Goal: Task Accomplishment & Management: Contribute content

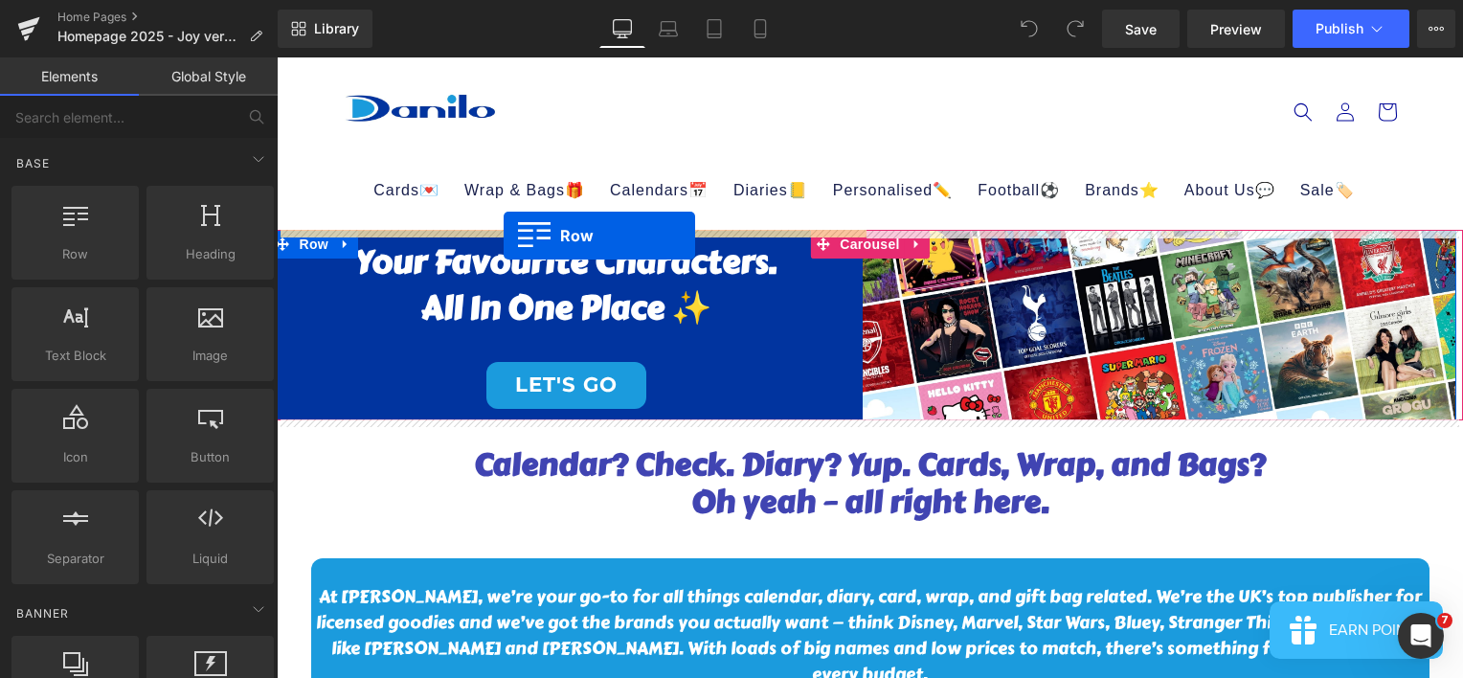
drag, startPoint x: 350, startPoint y: 298, endPoint x: 504, endPoint y: 236, distance: 166.3
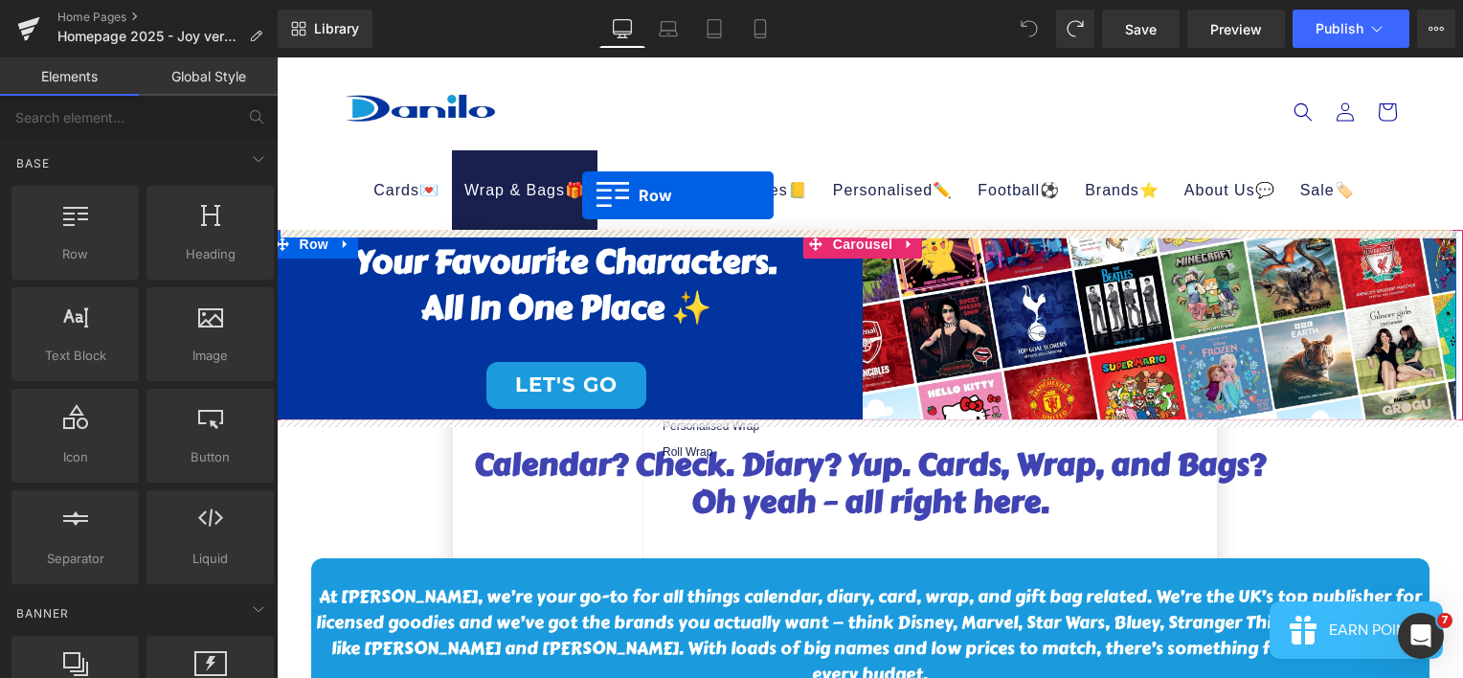
drag, startPoint x: 372, startPoint y: 310, endPoint x: 582, endPoint y: 195, distance: 239.1
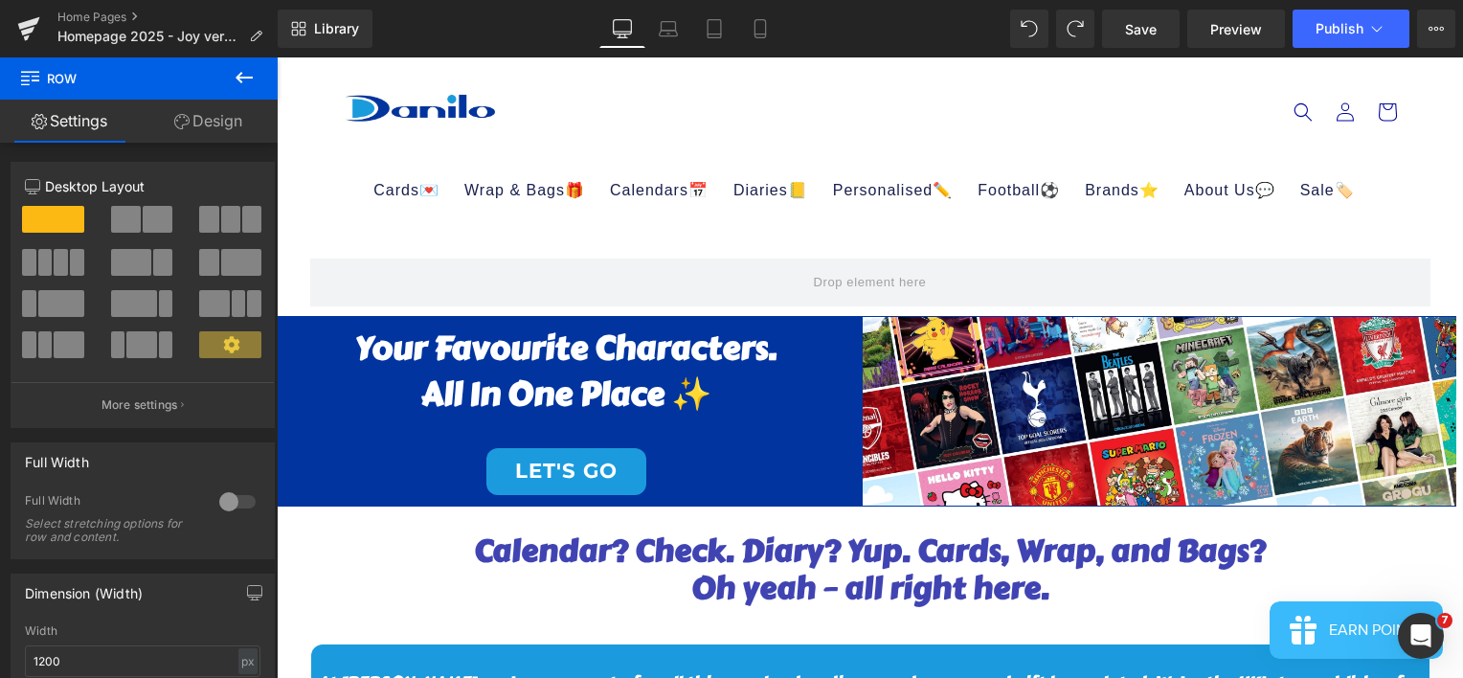
click at [246, 75] on icon at bounding box center [244, 77] width 23 height 23
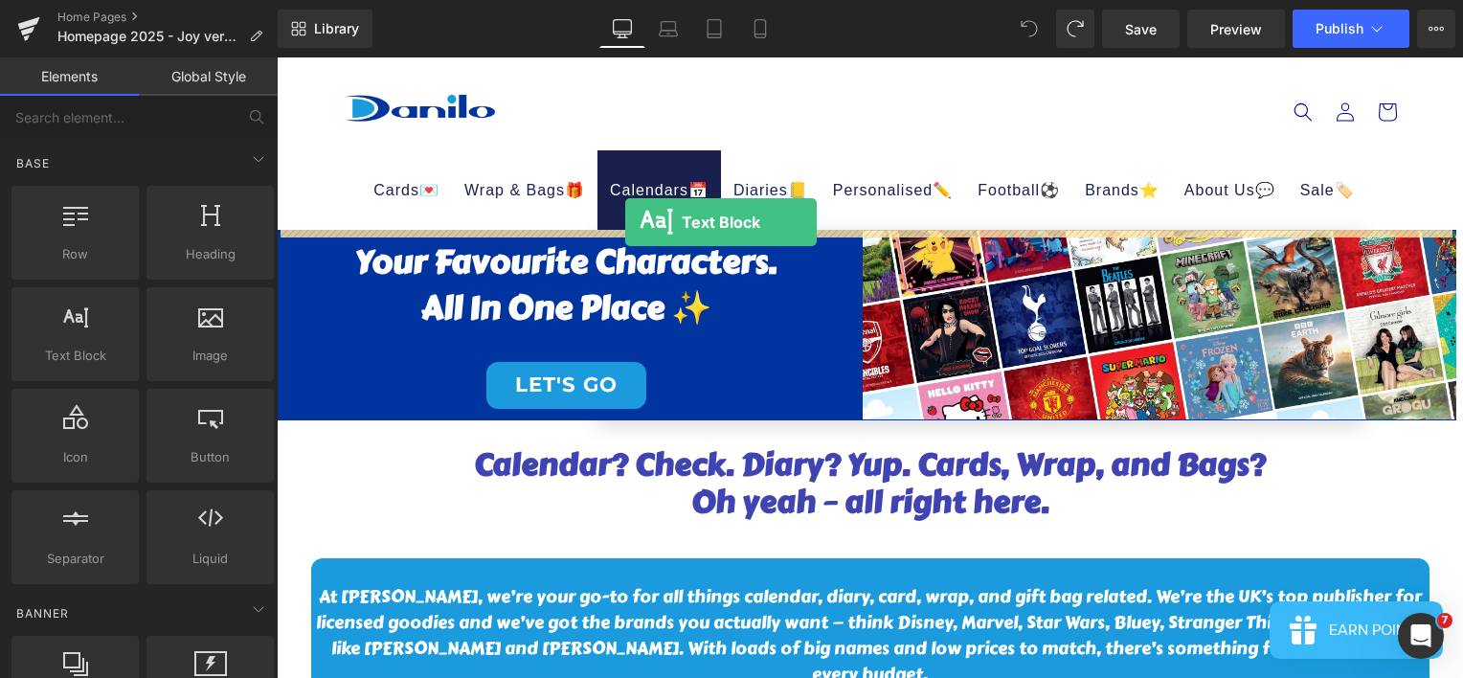
drag, startPoint x: 494, startPoint y: 383, endPoint x: 625, endPoint y: 222, distance: 207.6
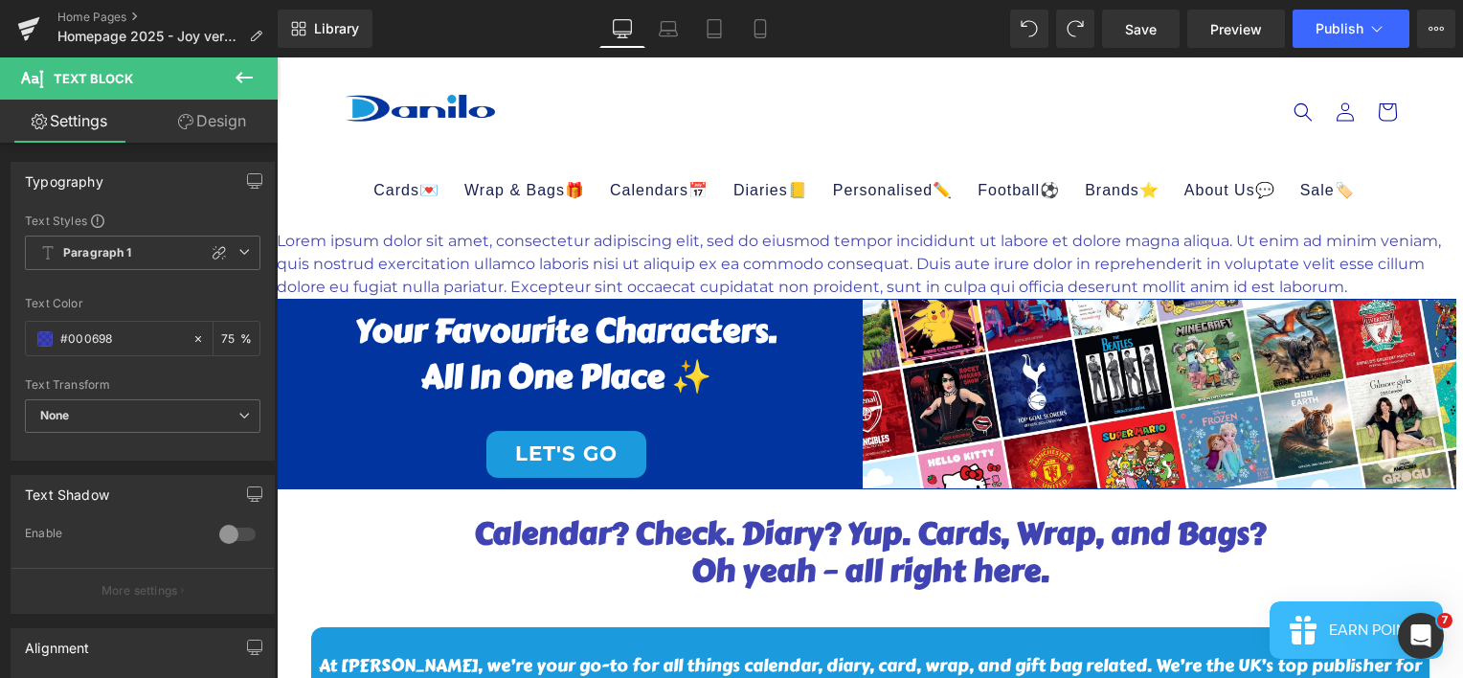
click at [259, 75] on button at bounding box center [244, 78] width 67 height 42
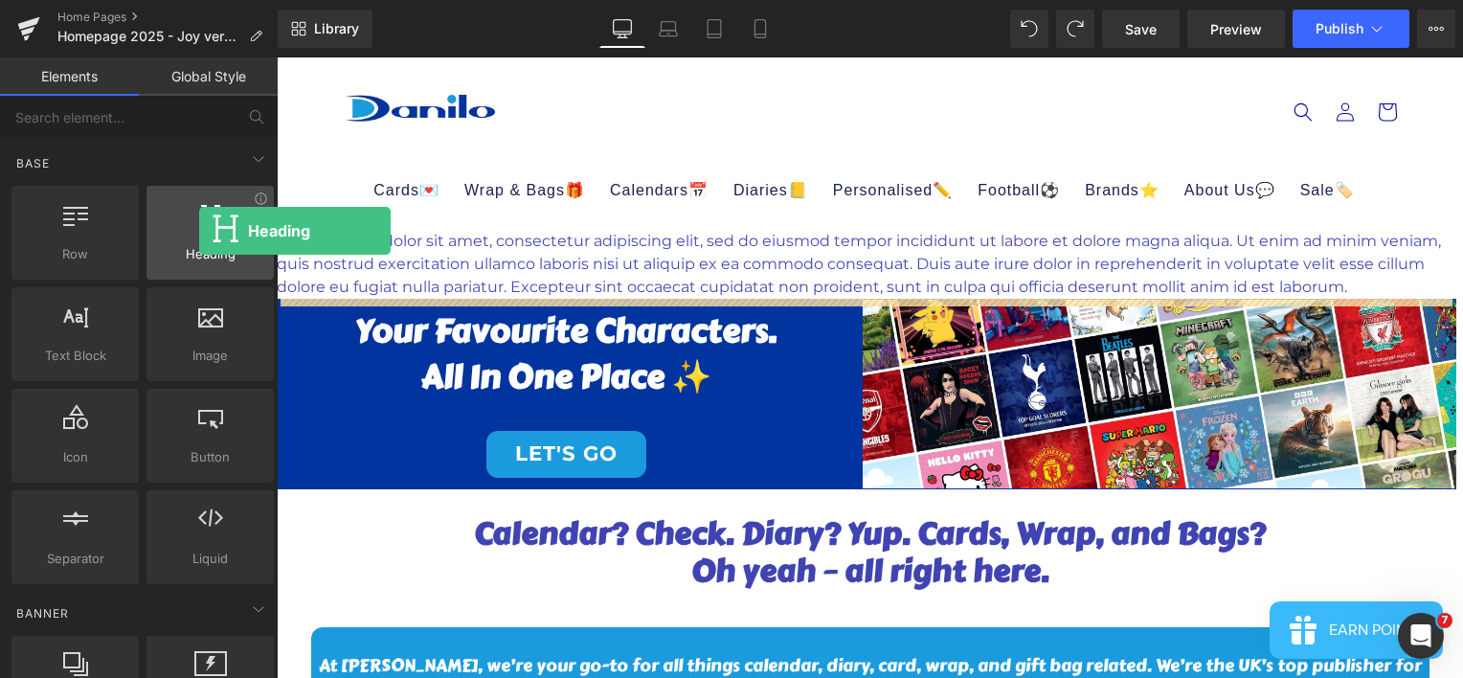
drag, startPoint x: 218, startPoint y: 237, endPoint x: 187, endPoint y: 231, distance: 32.3
click at [187, 231] on div at bounding box center [210, 222] width 116 height 43
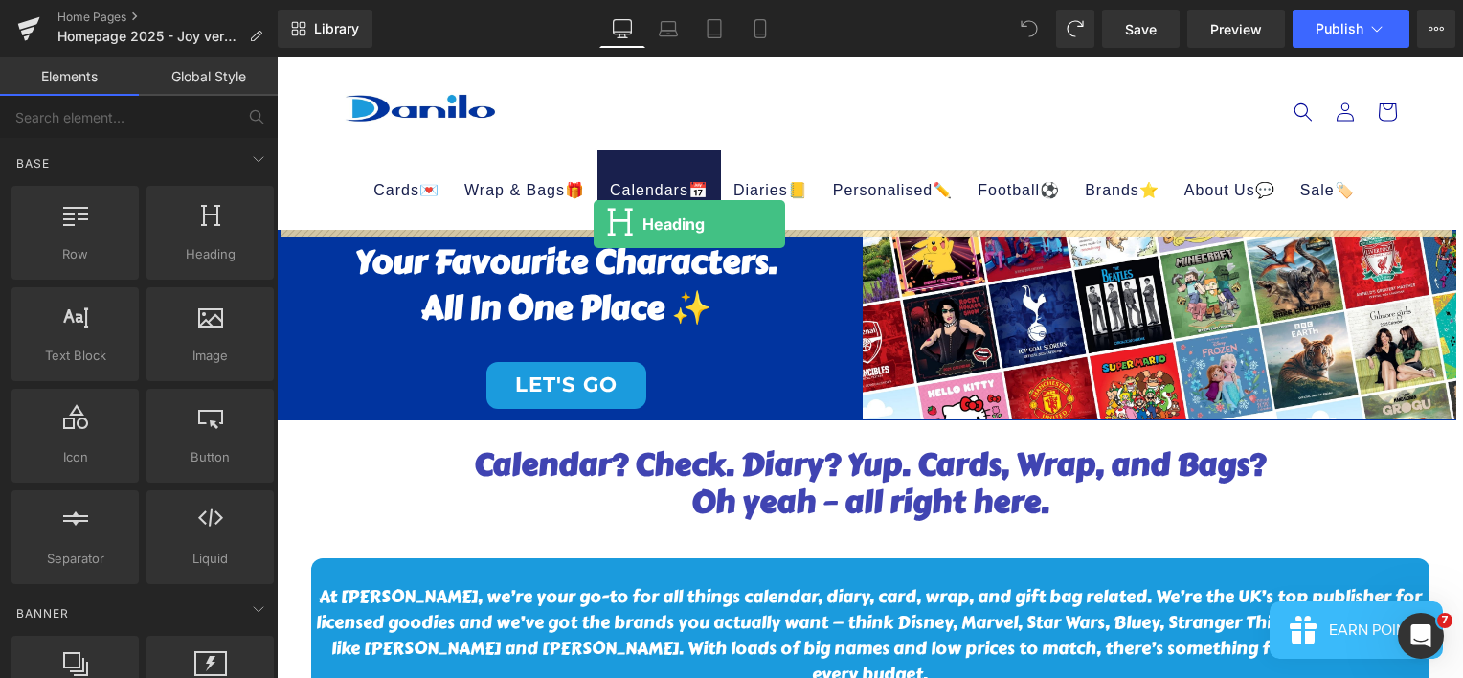
drag, startPoint x: 521, startPoint y: 281, endPoint x: 594, endPoint y: 224, distance: 92.1
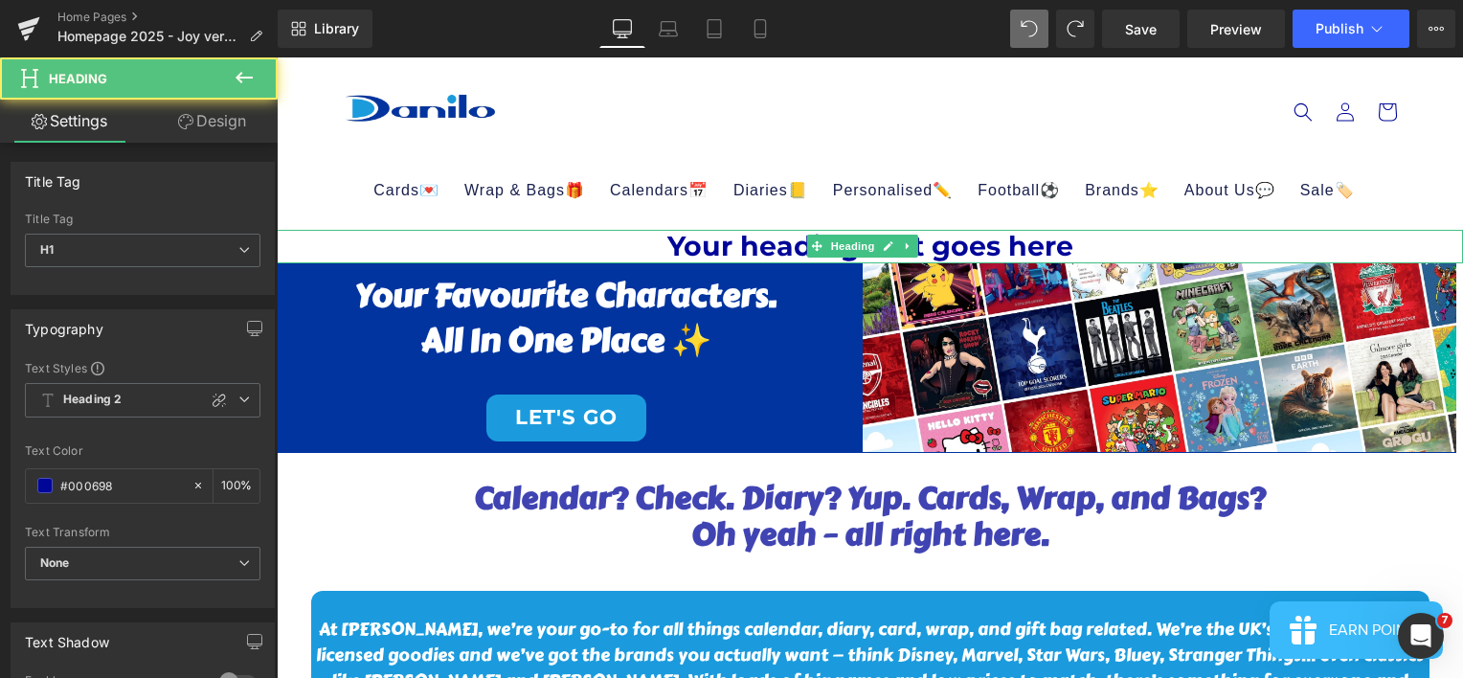
click at [1014, 250] on h1 "Your heading text goes here" at bounding box center [870, 246] width 1186 height 33
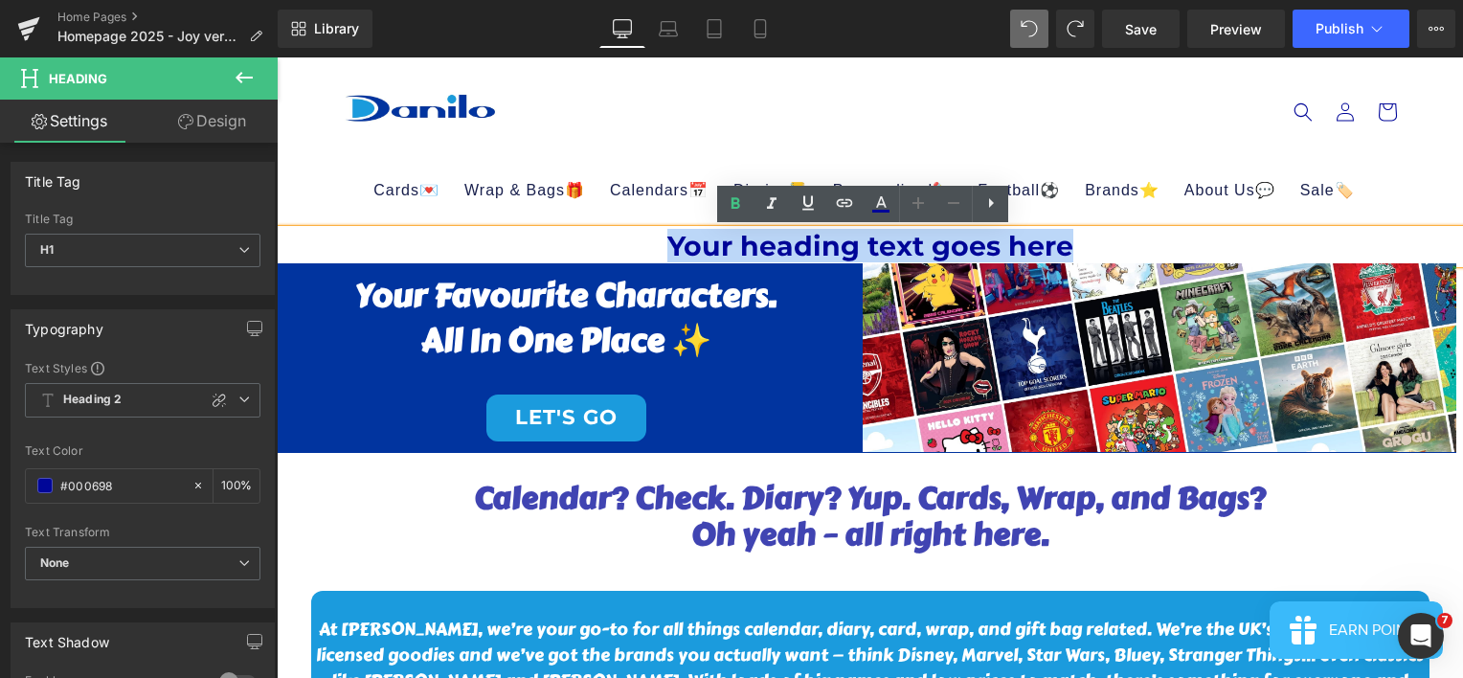
drag, startPoint x: 1073, startPoint y: 245, endPoint x: 656, endPoint y: 237, distance: 417.6
click at [656, 237] on h1 "Your heading text goes here" at bounding box center [870, 246] width 1186 height 33
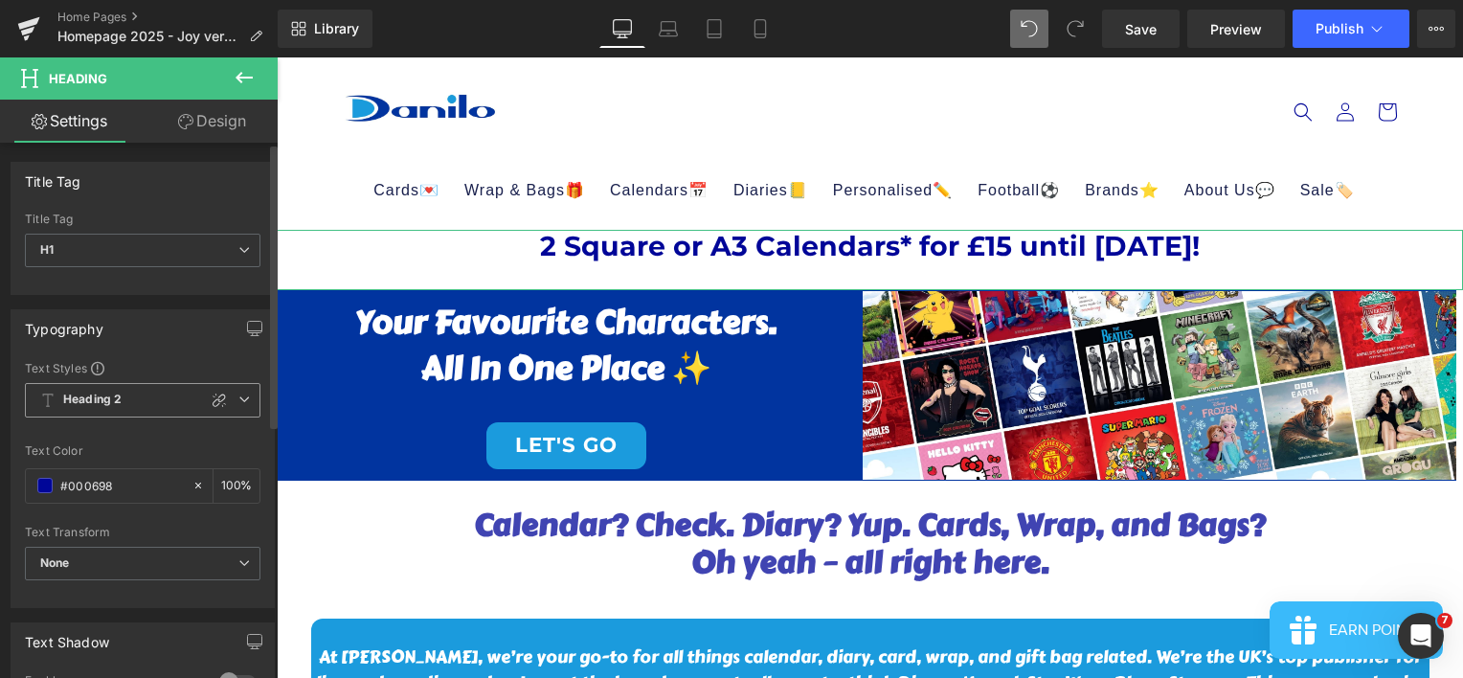
click at [236, 405] on span "Heading 2" at bounding box center [143, 400] width 236 height 34
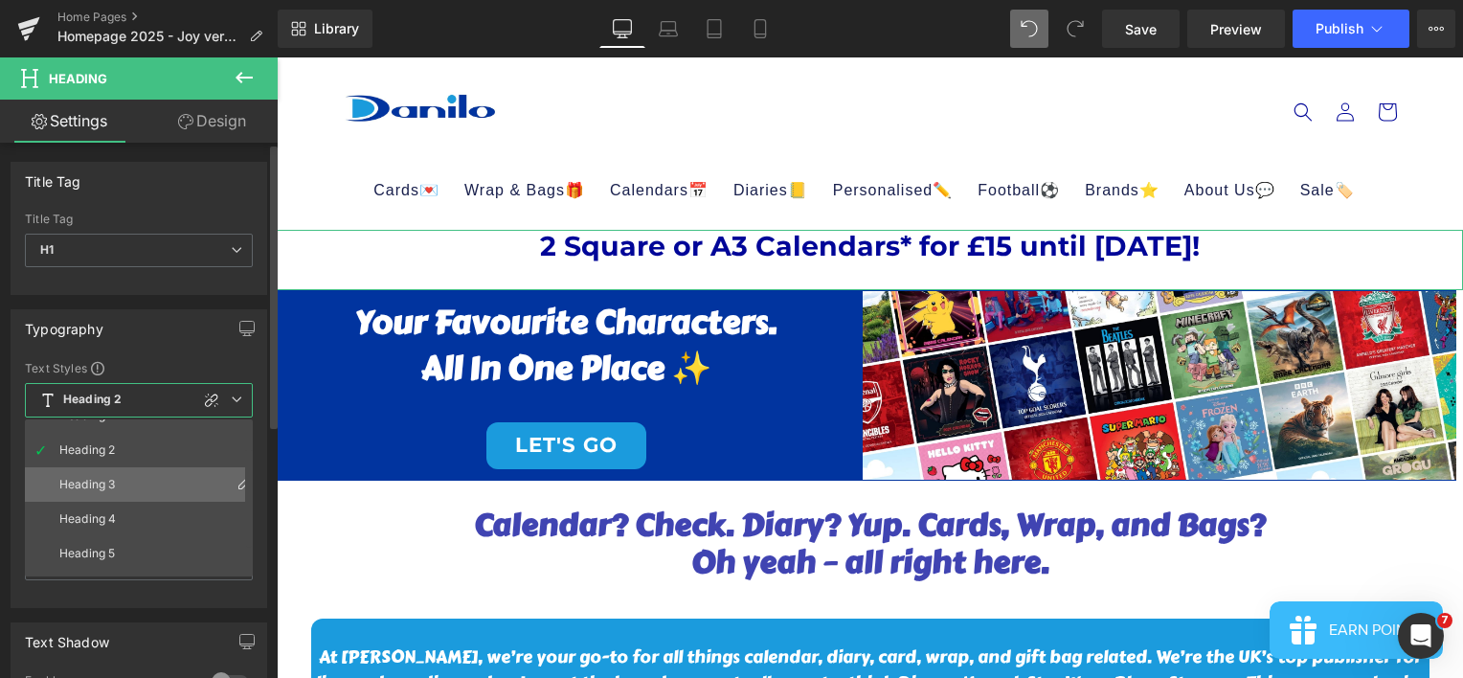
scroll to position [84, 0]
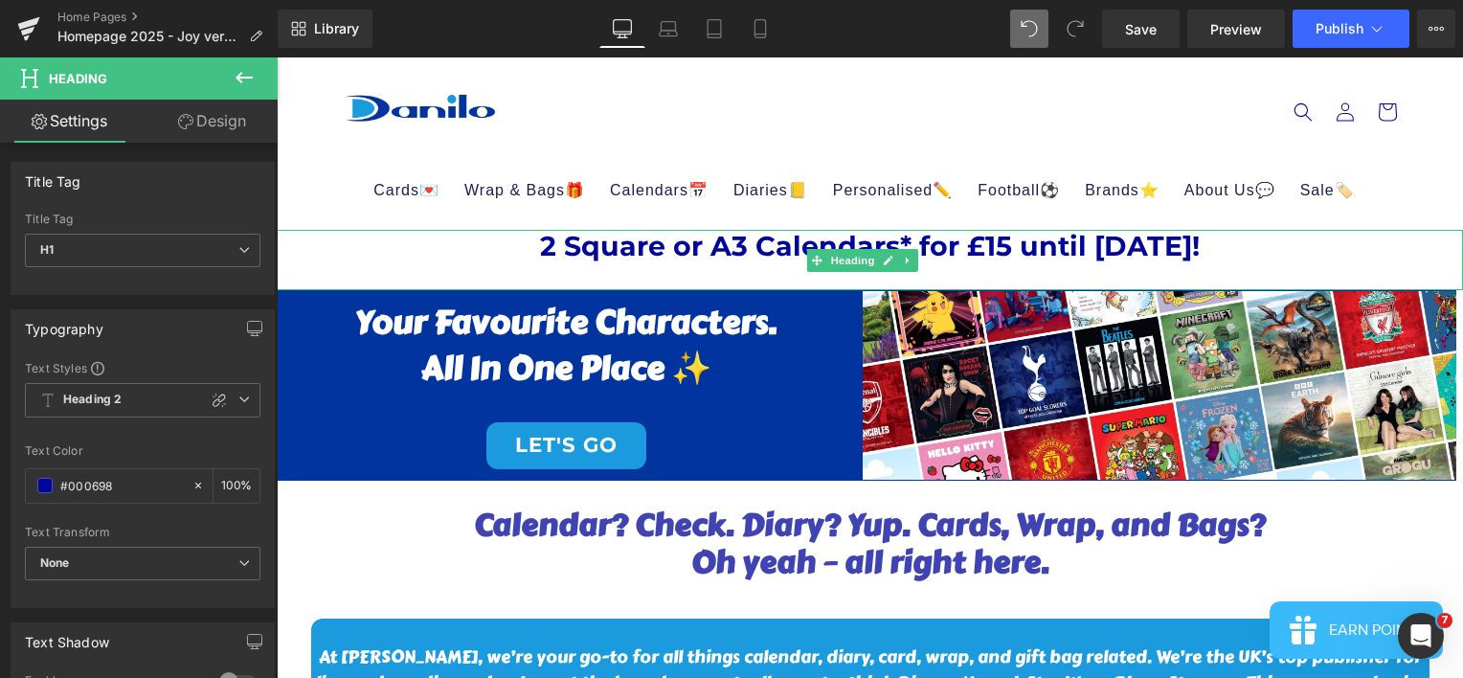
click at [888, 280] on div at bounding box center [870, 277] width 1186 height 28
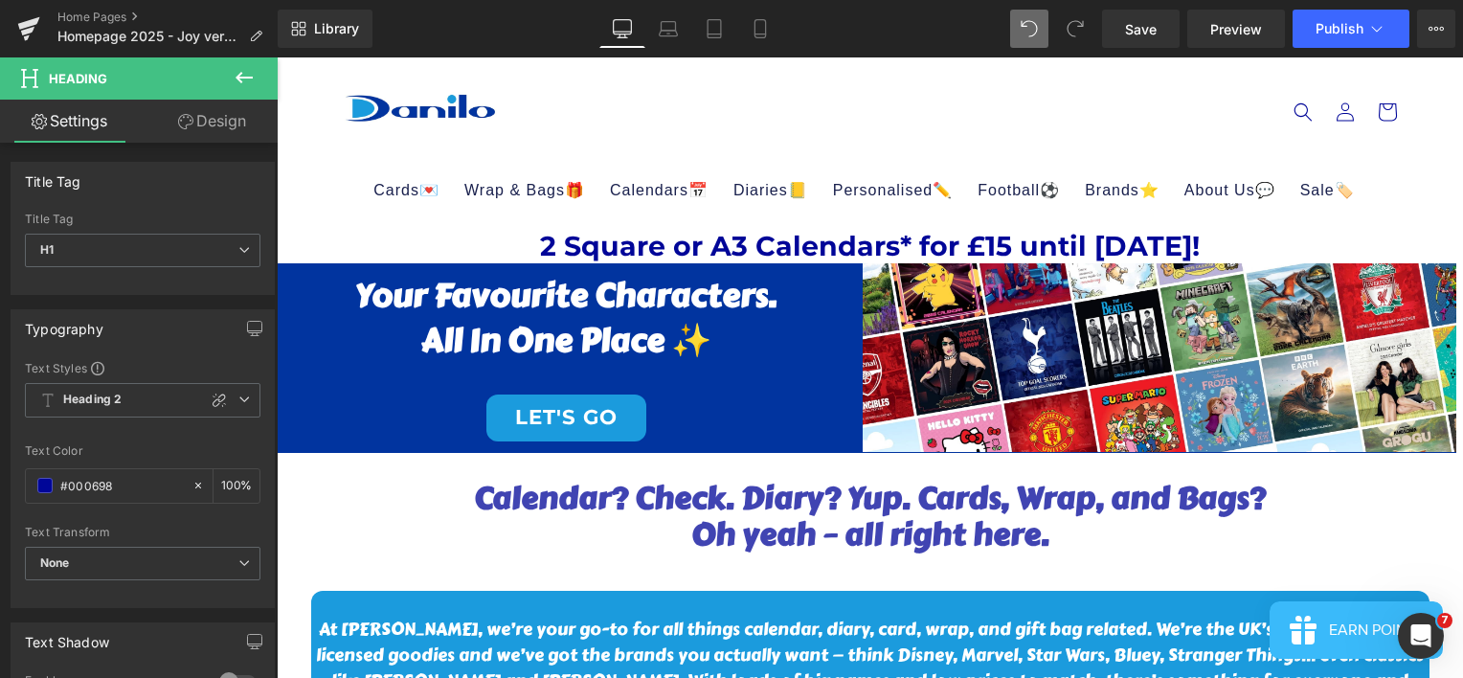
click at [233, 77] on icon at bounding box center [244, 77] width 23 height 23
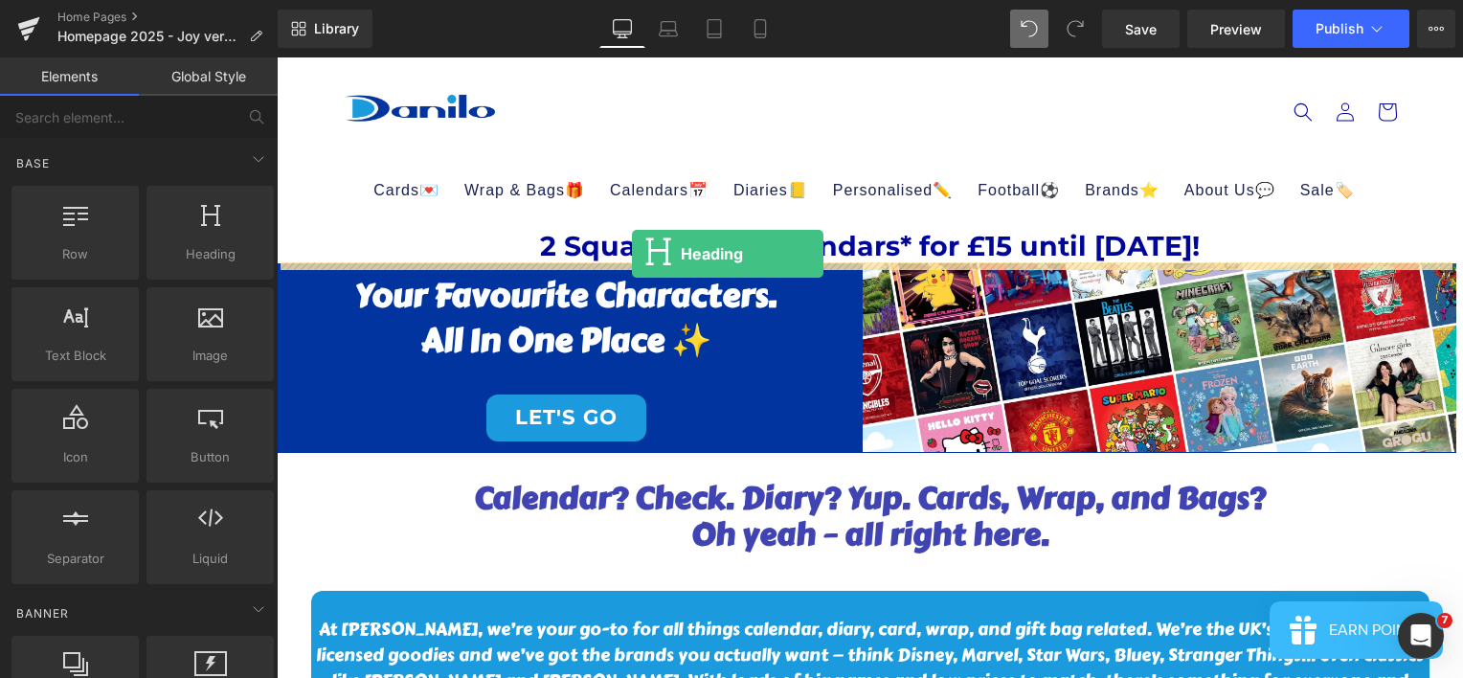
drag, startPoint x: 470, startPoint y: 329, endPoint x: 632, endPoint y: 254, distance: 178.6
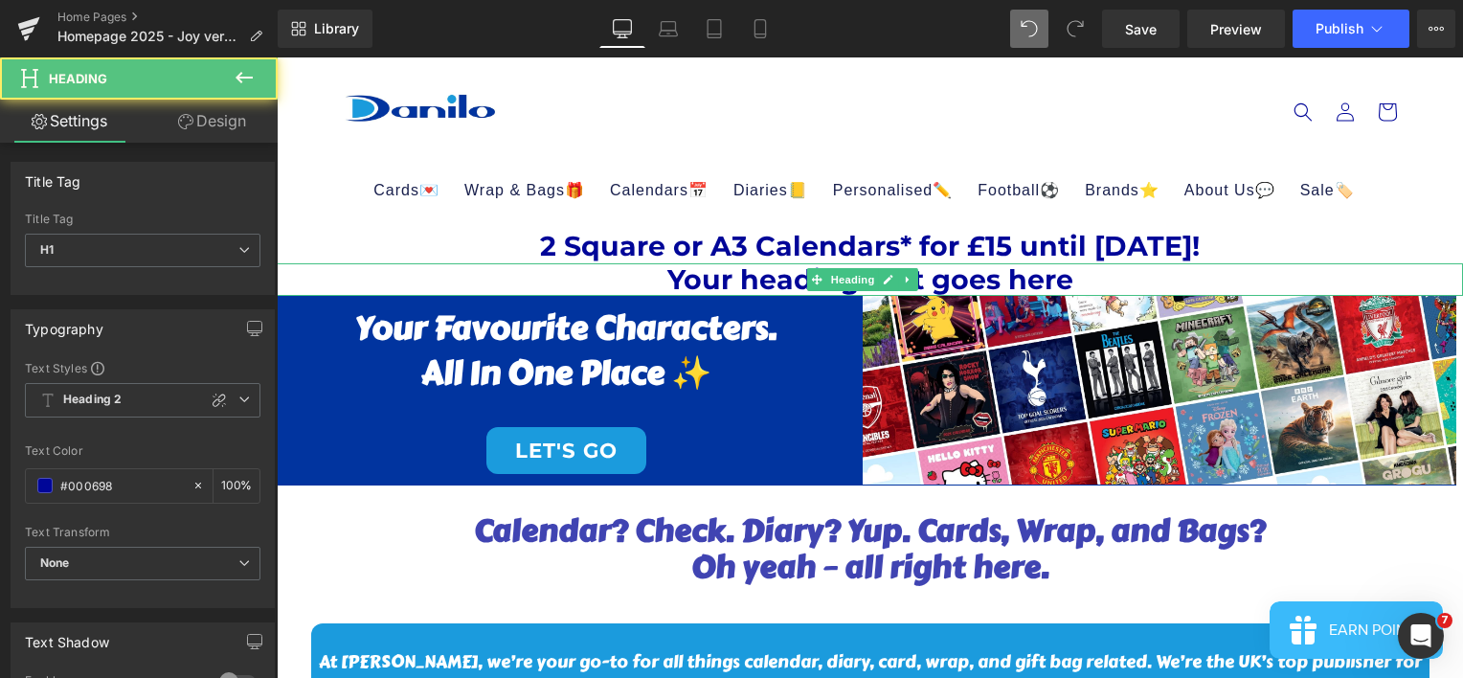
drag, startPoint x: 991, startPoint y: 276, endPoint x: 1097, endPoint y: 280, distance: 106.4
click at [991, 276] on h1 "Your heading text goes here" at bounding box center [870, 279] width 1186 height 33
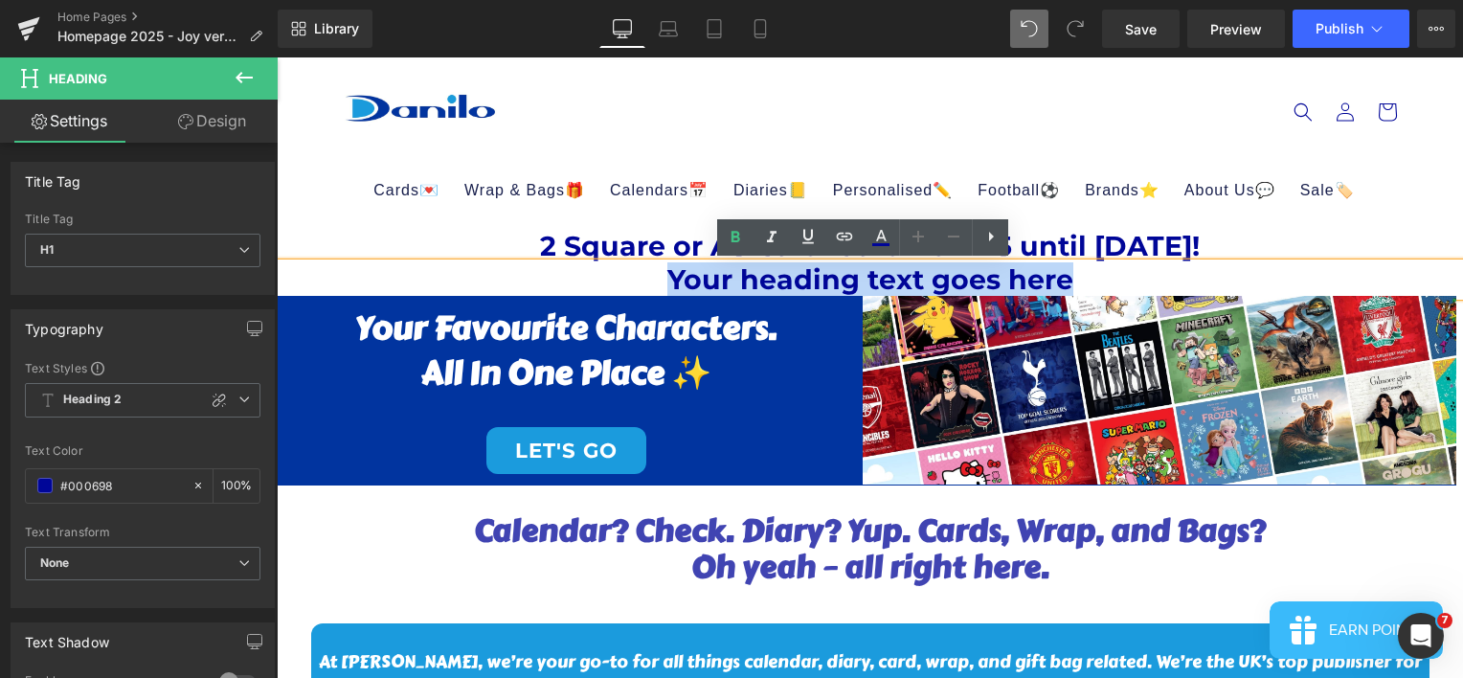
drag, startPoint x: 1053, startPoint y: 283, endPoint x: 1130, endPoint y: 296, distance: 77.6
click at [668, 294] on h1 "Your heading text goes here" at bounding box center [870, 279] width 1186 height 33
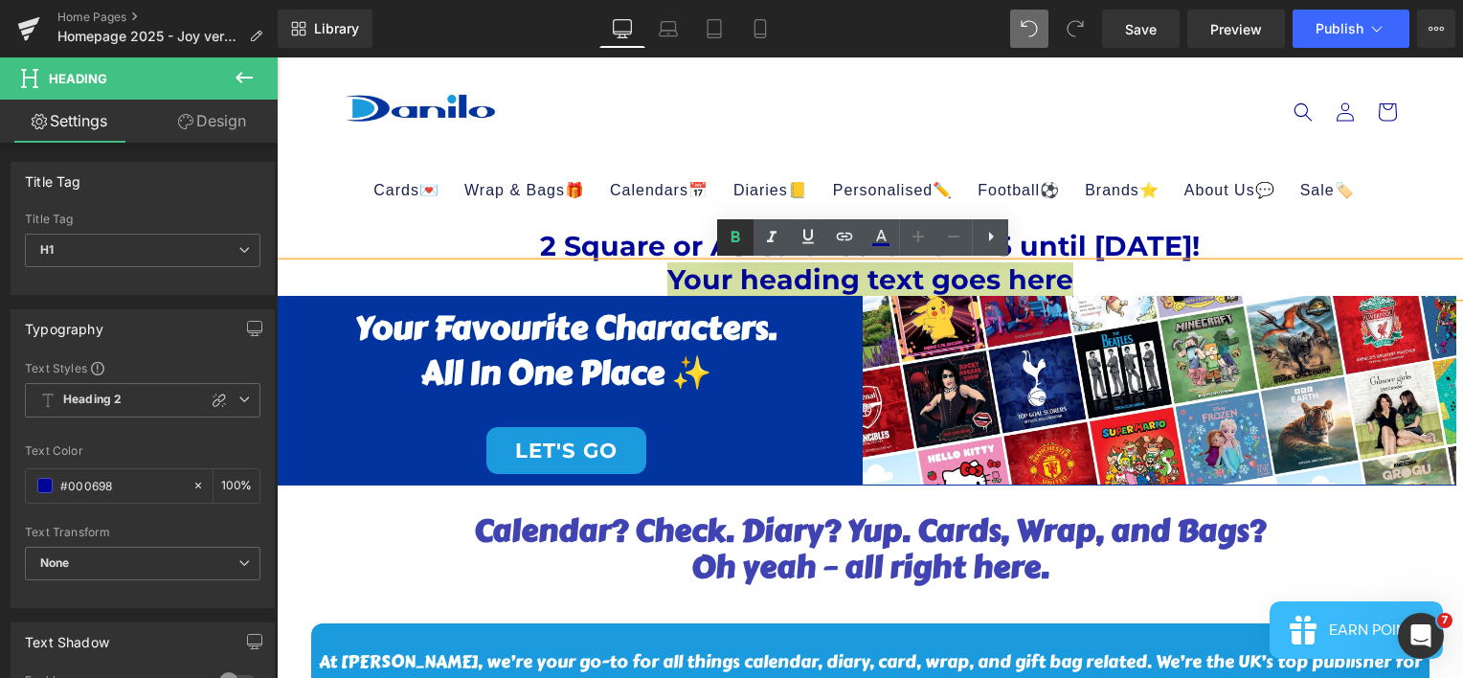
click at [744, 236] on icon at bounding box center [735, 237] width 23 height 23
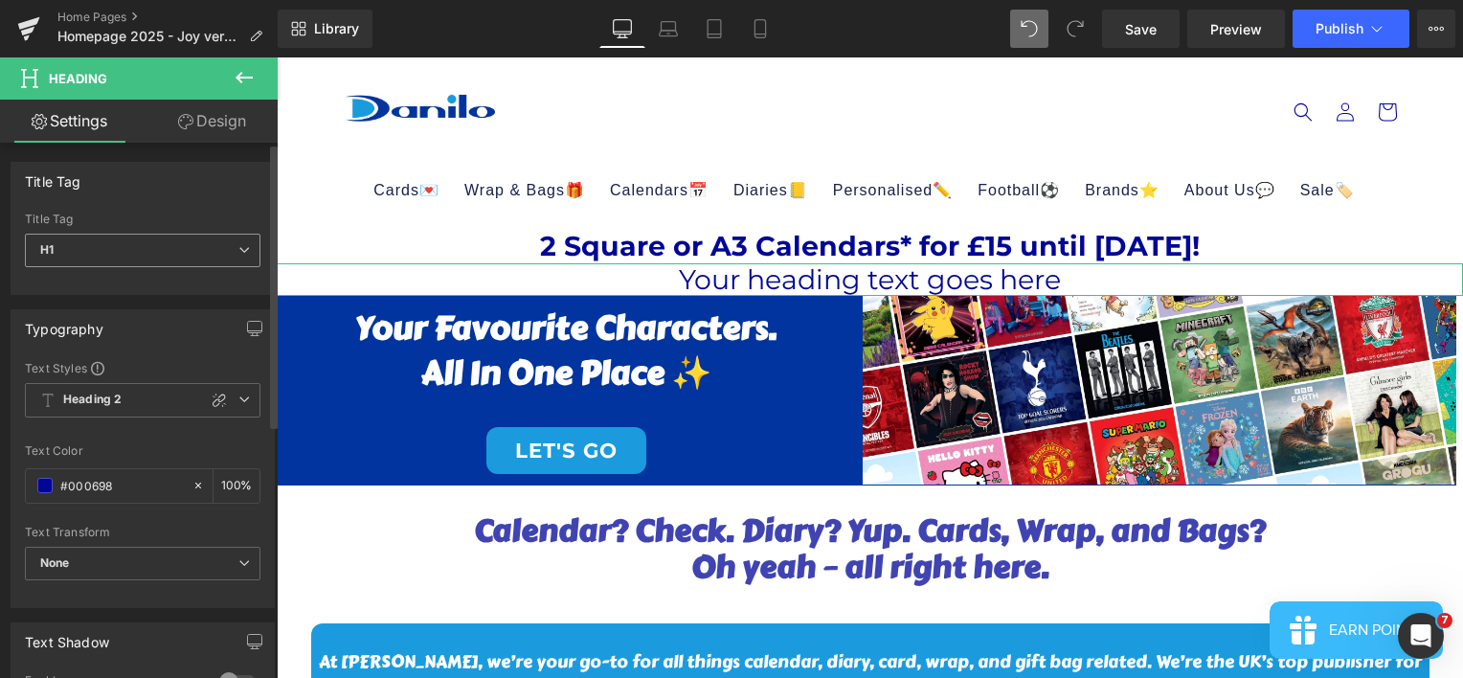
click at [247, 261] on span "H1" at bounding box center [143, 251] width 236 height 34
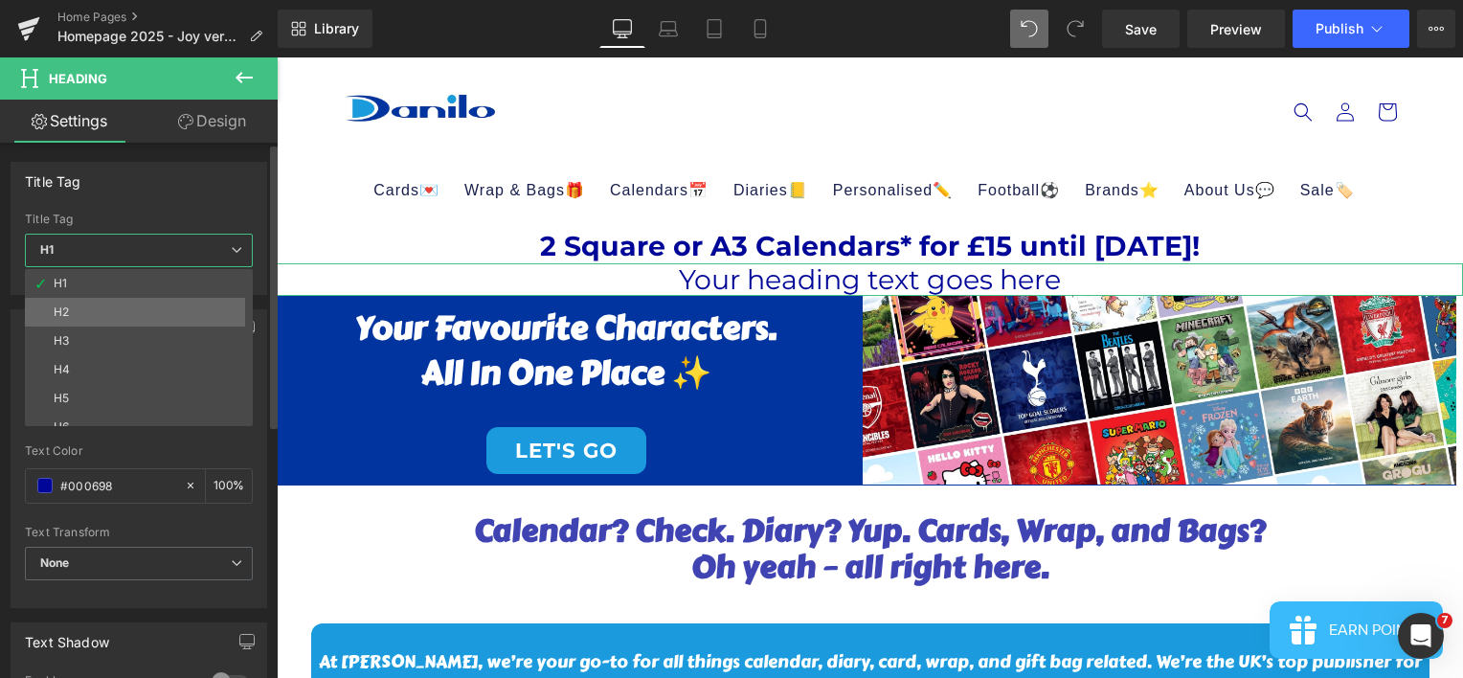
click at [215, 303] on li "H2" at bounding box center [143, 312] width 237 height 29
type input "100"
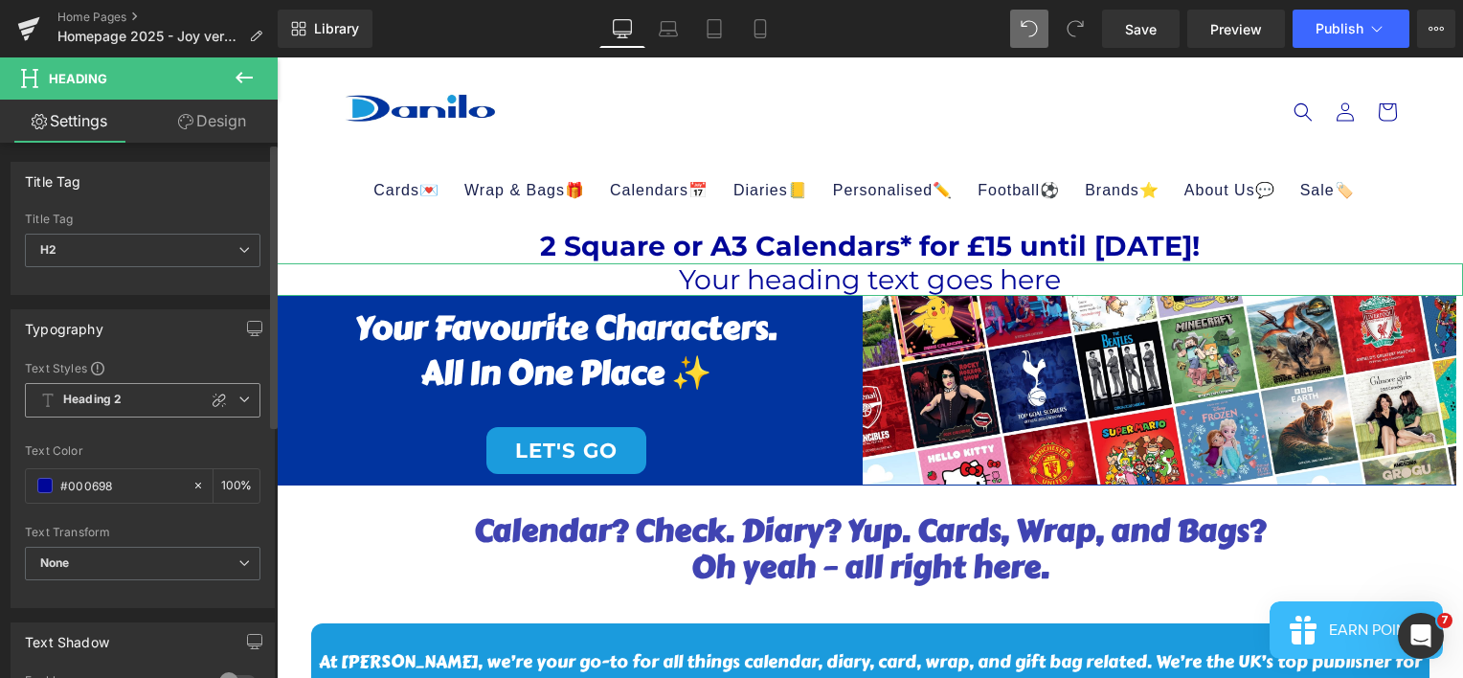
click at [241, 402] on icon at bounding box center [243, 399] width 11 height 11
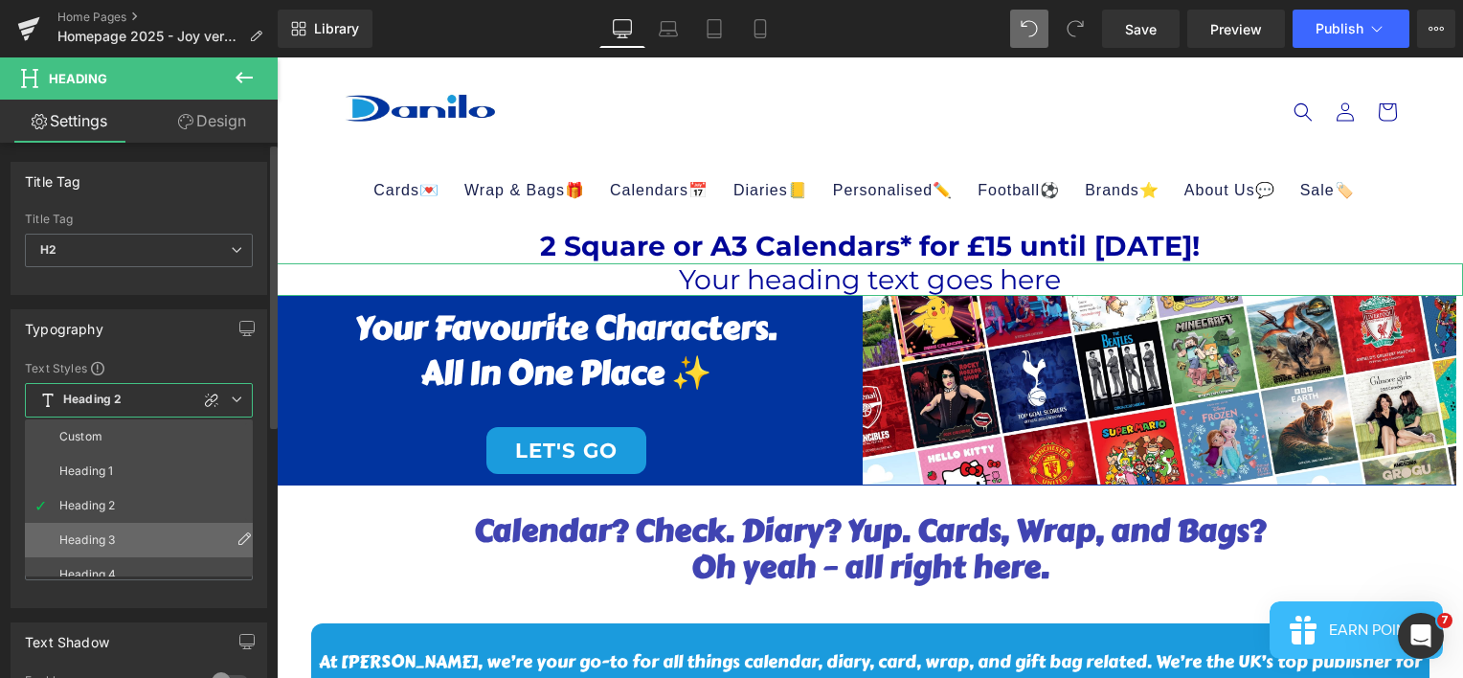
click at [158, 529] on li "Heading 3" at bounding box center [143, 540] width 237 height 34
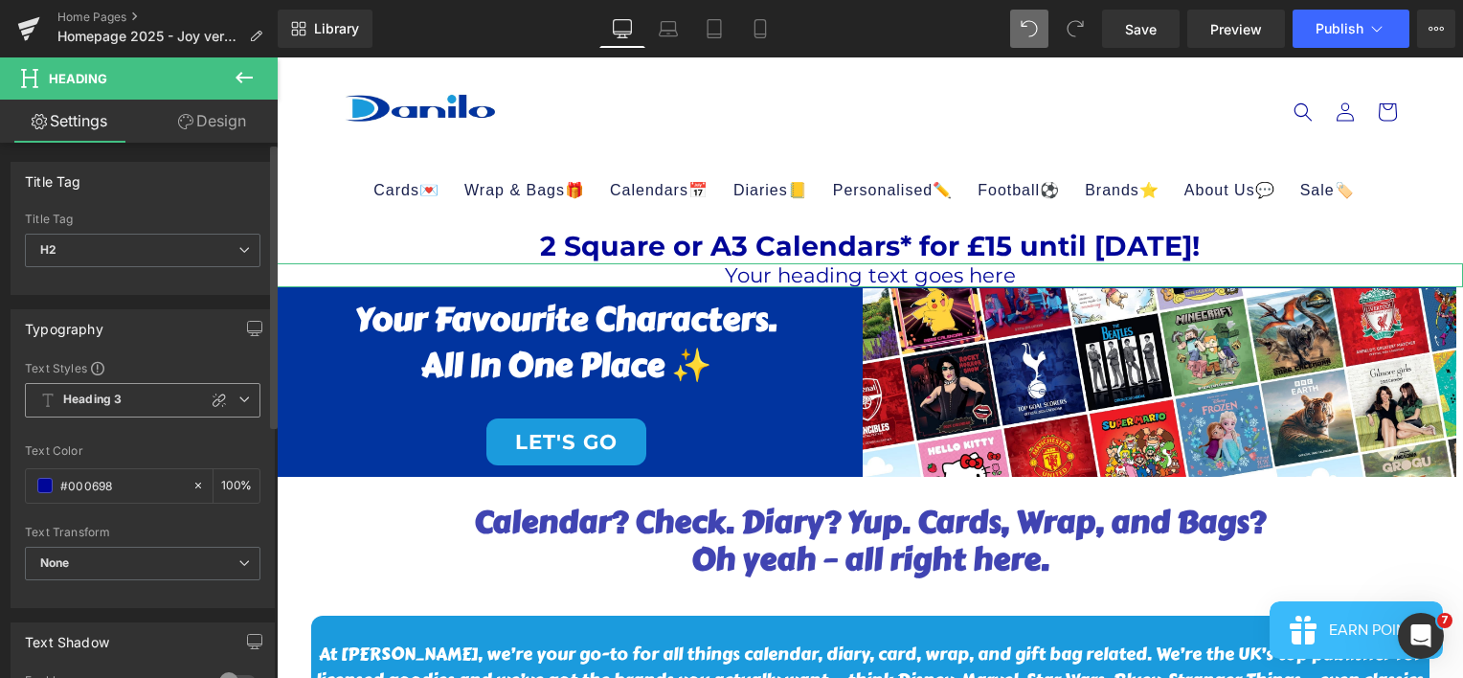
click at [241, 394] on icon at bounding box center [243, 399] width 11 height 11
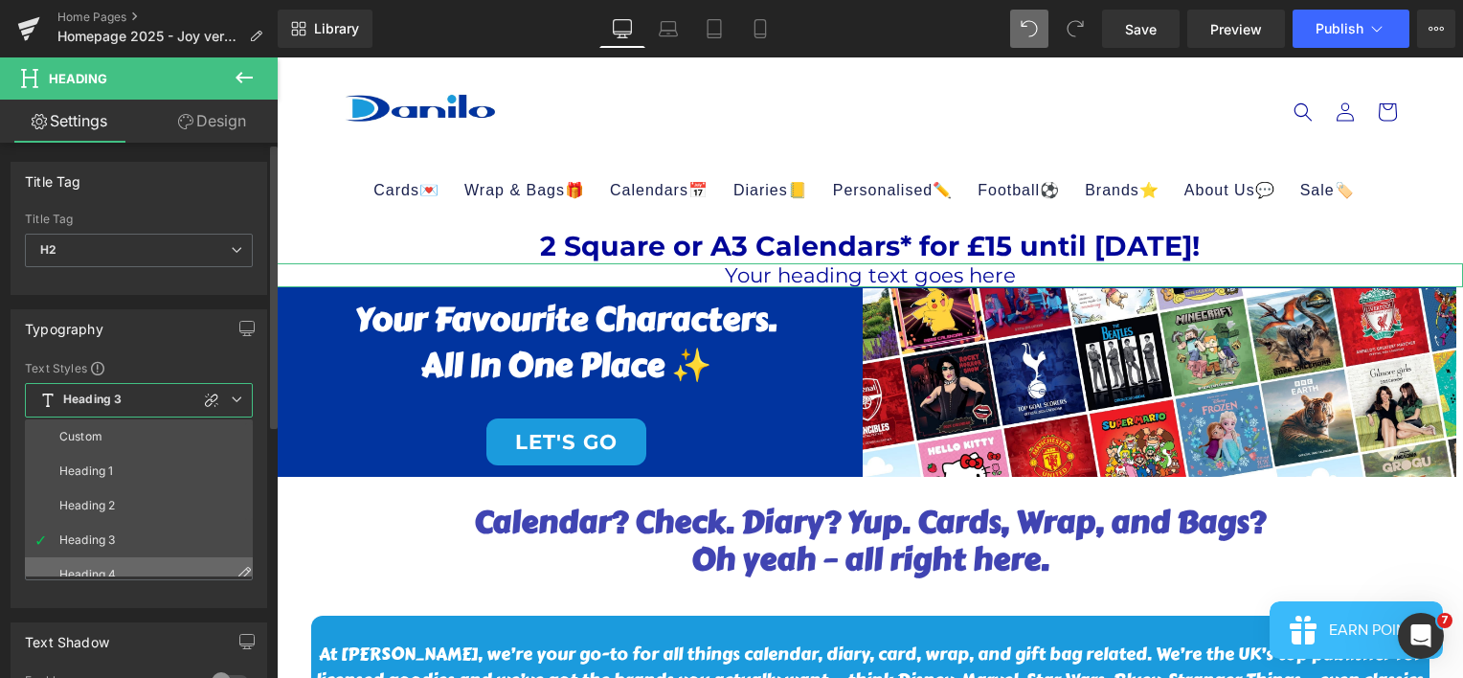
click at [138, 562] on li "Heading 4" at bounding box center [143, 574] width 237 height 34
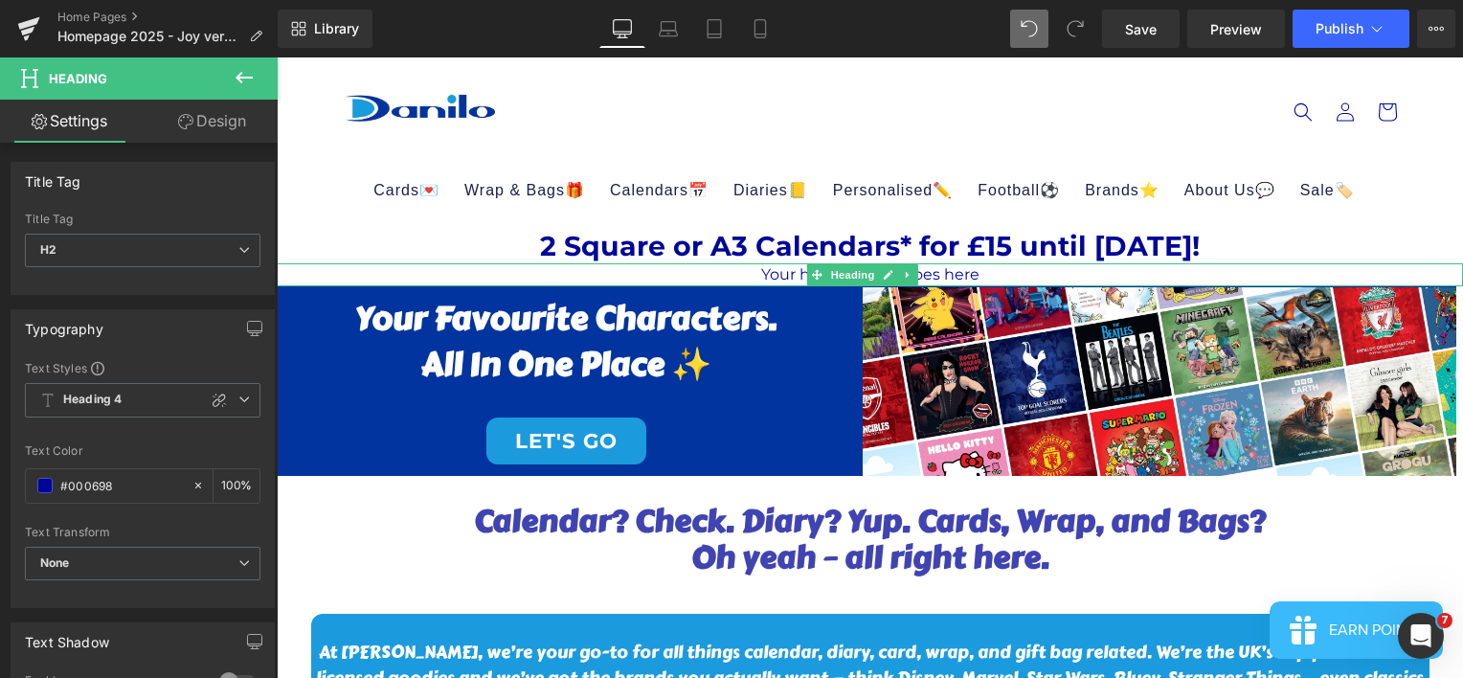
click at [1003, 272] on h2 "Your heading text goes here" at bounding box center [870, 274] width 1186 height 23
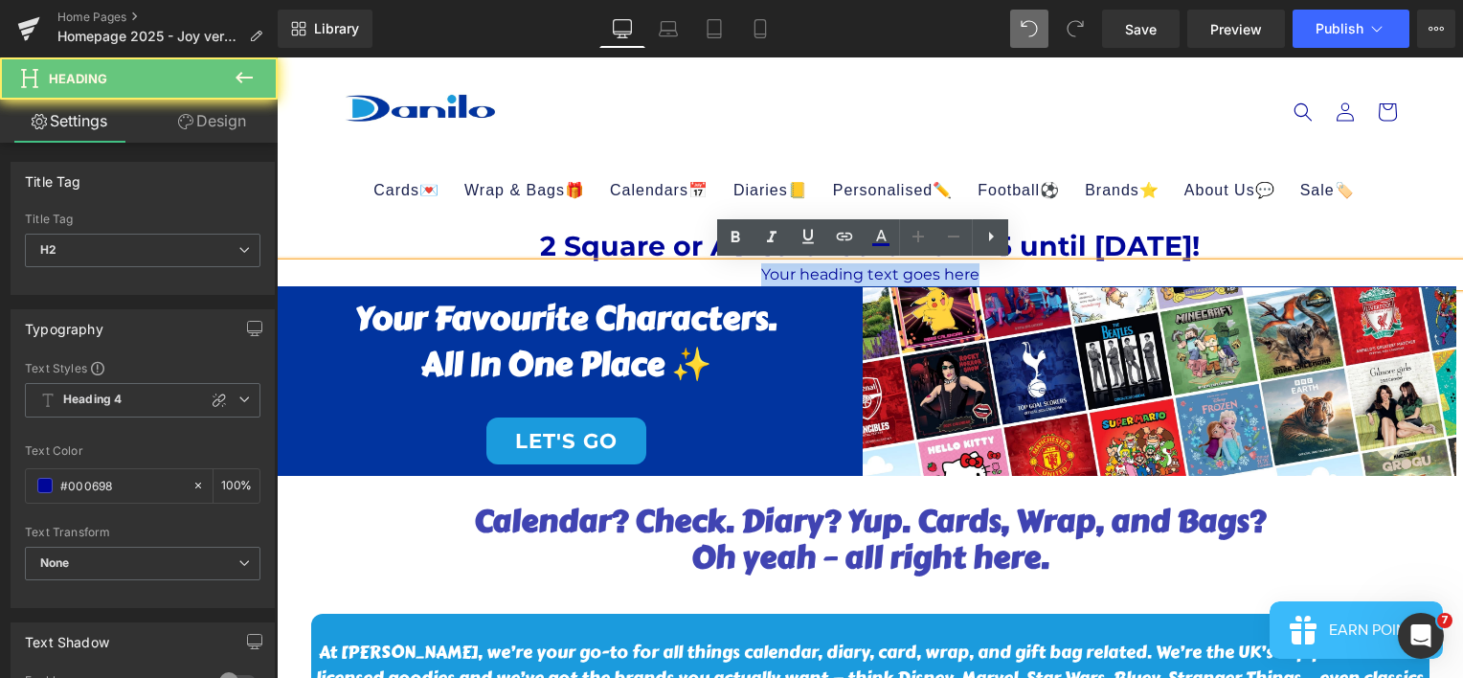
drag, startPoint x: 971, startPoint y: 274, endPoint x: 741, endPoint y: 283, distance: 230.0
click at [741, 283] on h2 "Your heading text goes here" at bounding box center [870, 274] width 1186 height 23
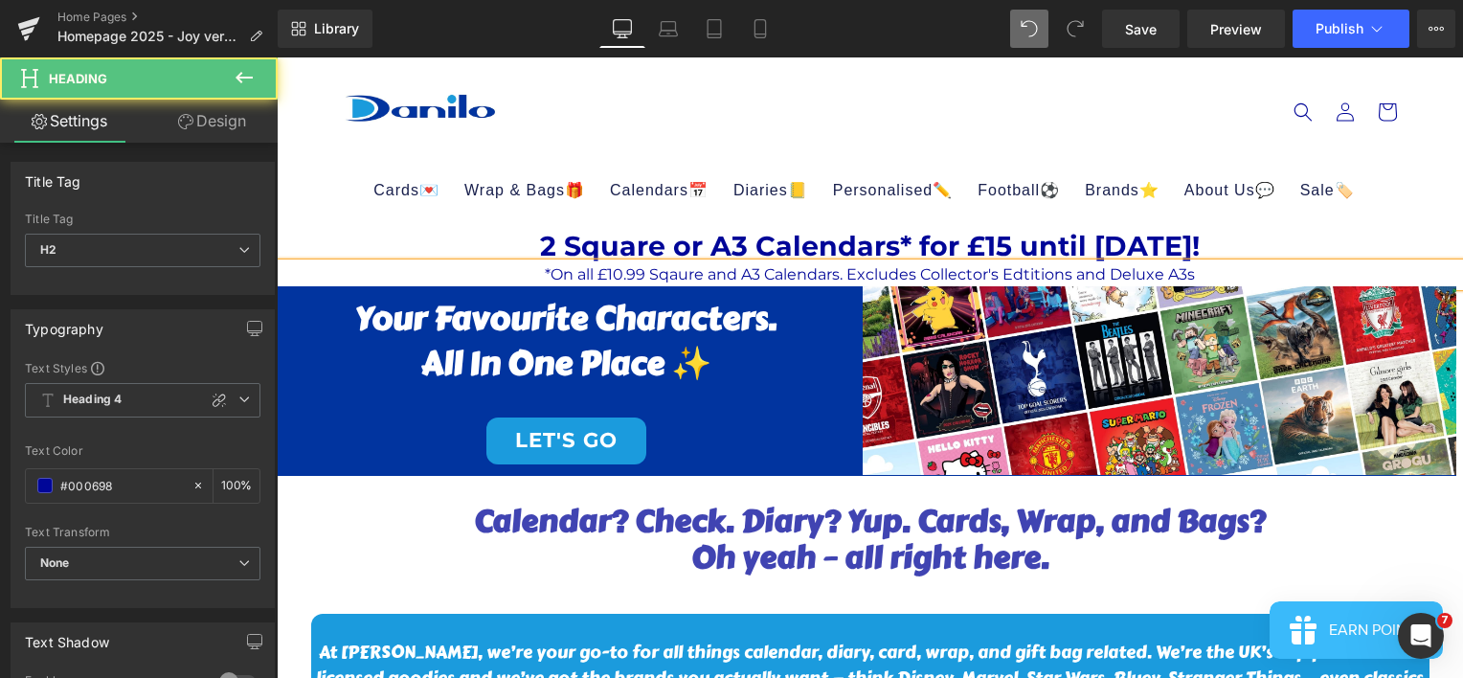
click at [1049, 270] on span "*On all £10.99 Sqaure and A3 Calendars. Excludes Collector's Edtitions and Delu…" at bounding box center [870, 274] width 650 height 18
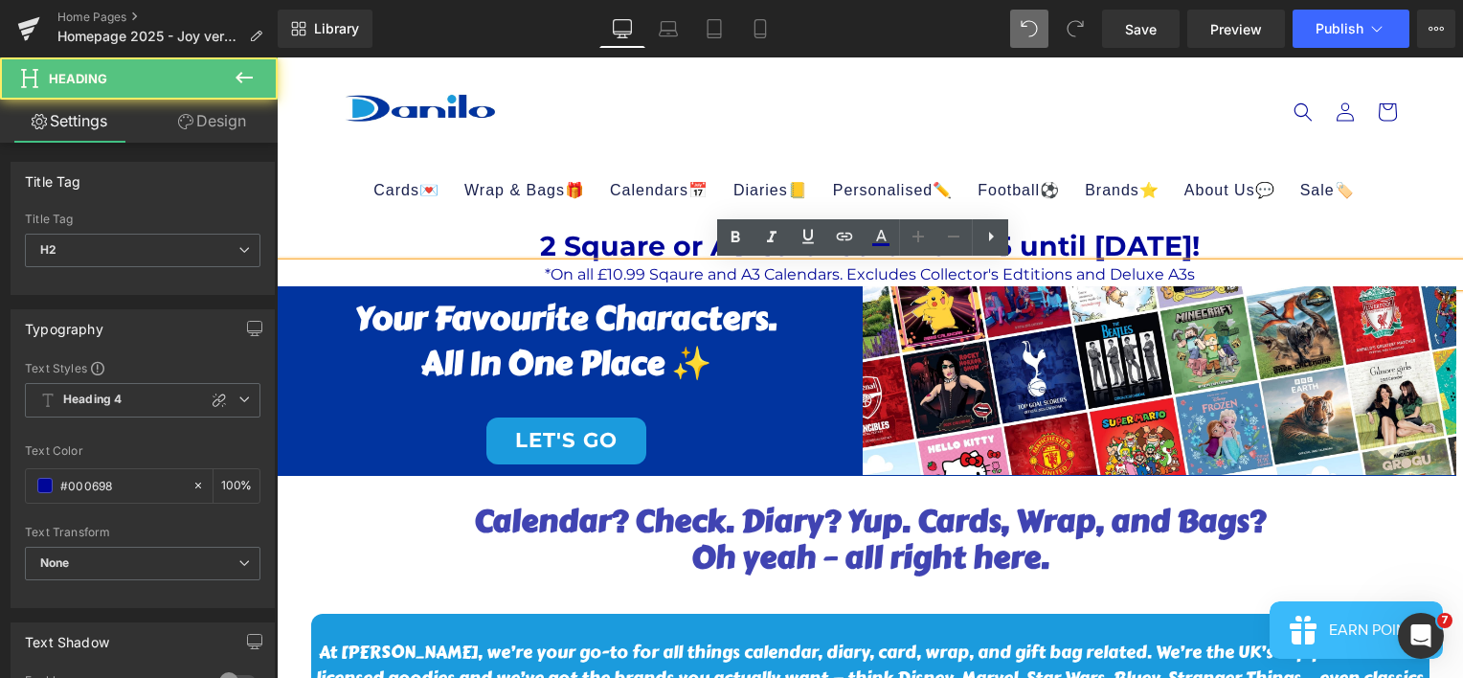
click at [1069, 271] on span "*On all £10.99 Sqaure and A3 Calendars. Excludes Collector's Edtitions and Delu…" at bounding box center [870, 274] width 650 height 18
click at [1049, 272] on span "*On all £10.99 Sqaure and A3 Calendars. Excludes Collector's Edtitions and Delu…" at bounding box center [870, 274] width 650 height 18
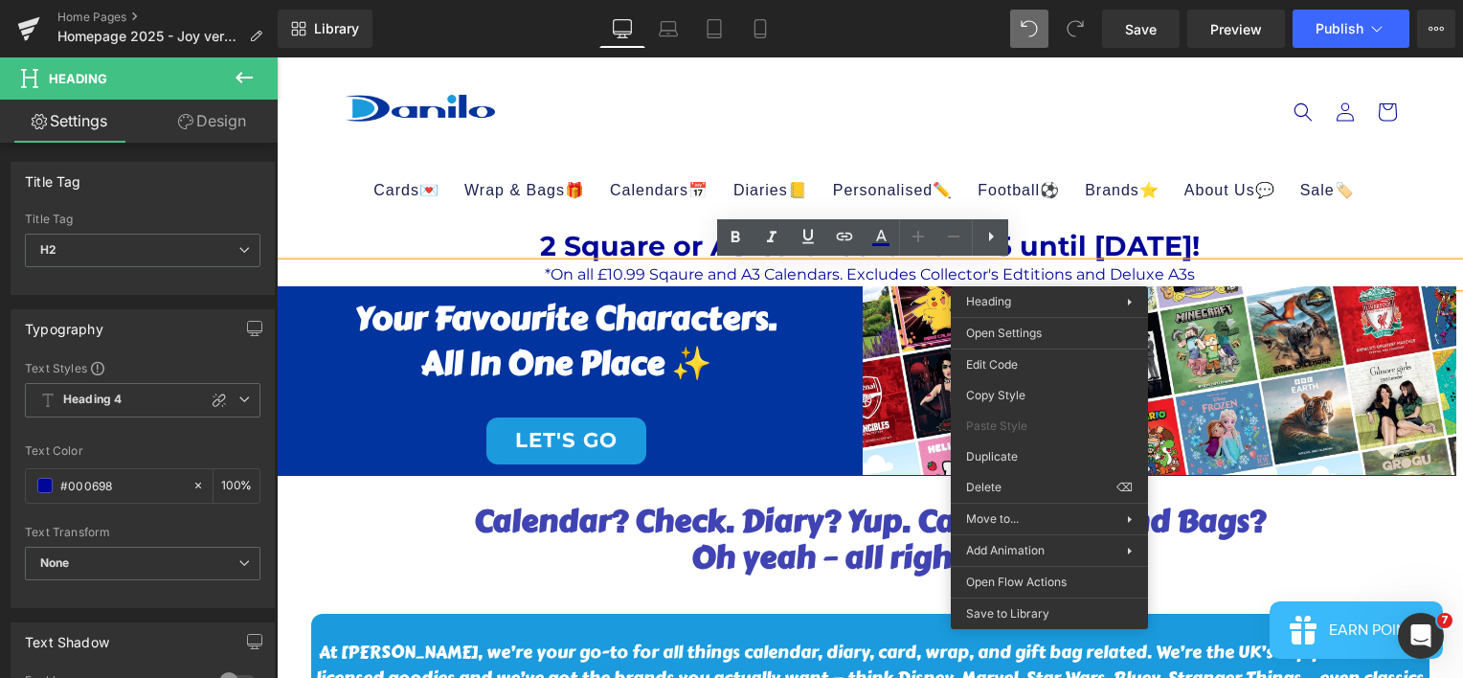
click at [1064, 267] on span "*On all £10.99 Sqaure and A3 Calendars. Excludes Collector's Edtitions and Delu…" at bounding box center [870, 274] width 650 height 18
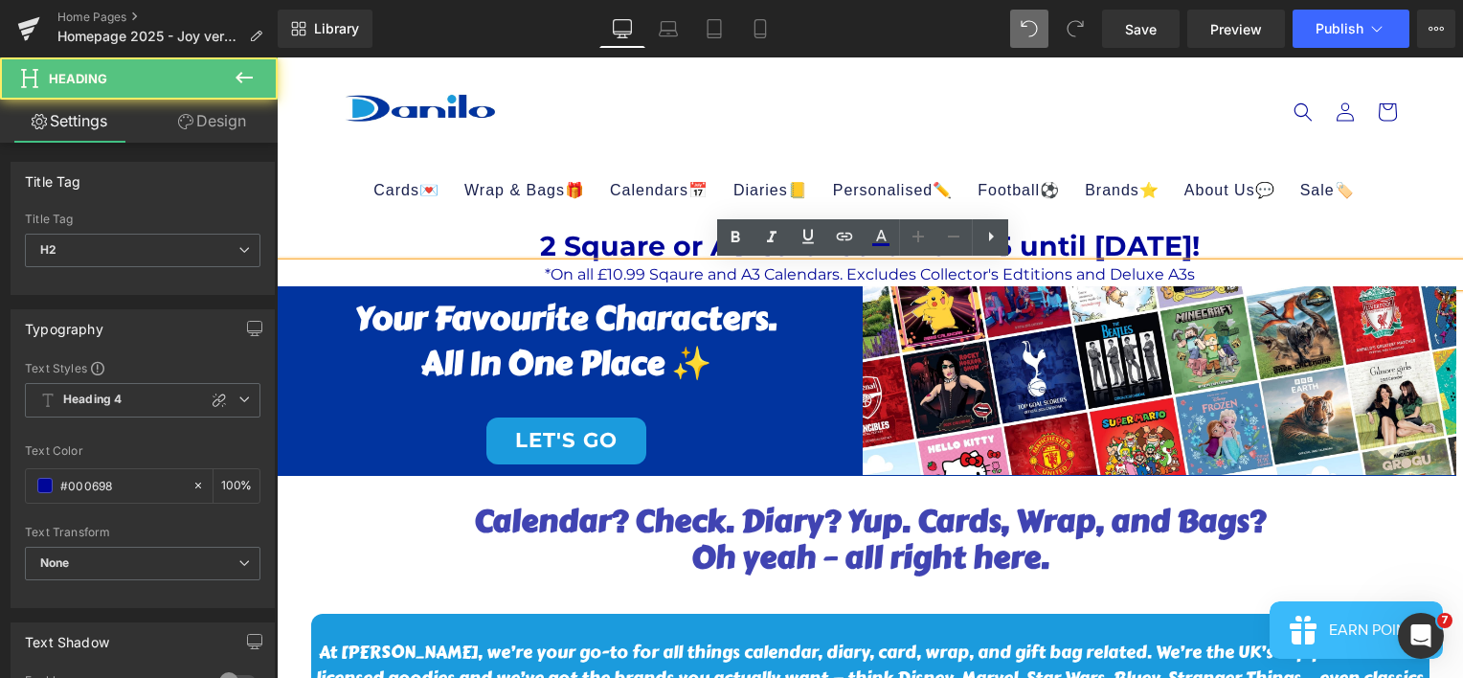
click at [1057, 274] on span "*On all £10.99 Sqaure and A3 Calendars. Excludes Collector's Edtitions and Delu…" at bounding box center [870, 274] width 650 height 18
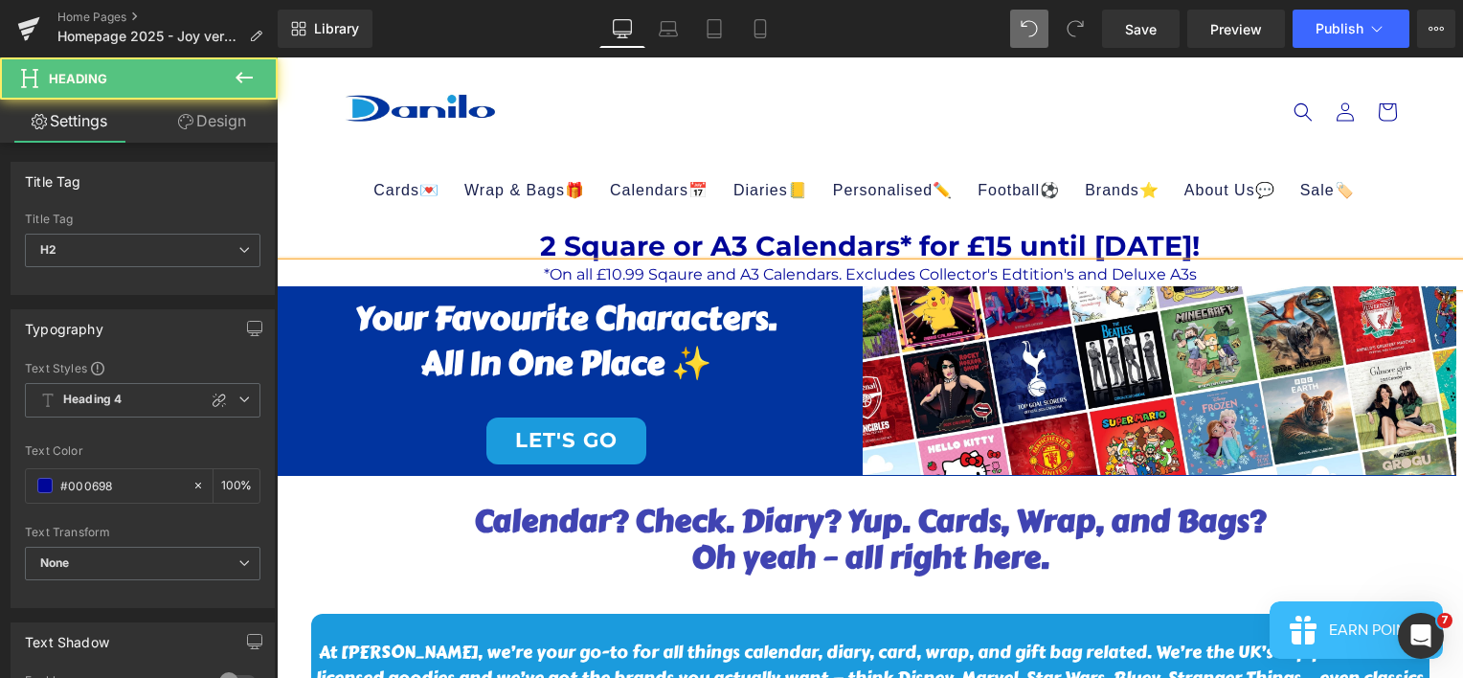
click at [1183, 272] on span "*On all £10.99 Sqaure and A3 Calendars. Excludes Collector's Edtition's and Del…" at bounding box center [870, 274] width 653 height 18
click at [1217, 276] on h2 "*On all £10.99 Sqaure and A3 Calendars. Excludes Collector's Edtition's and Del…" at bounding box center [870, 274] width 1186 height 23
click at [679, 271] on span "*On all £10.99 Sqaure and A3 Calendars. Excludes Collector's Edtition's and Del…" at bounding box center [870, 274] width 659 height 18
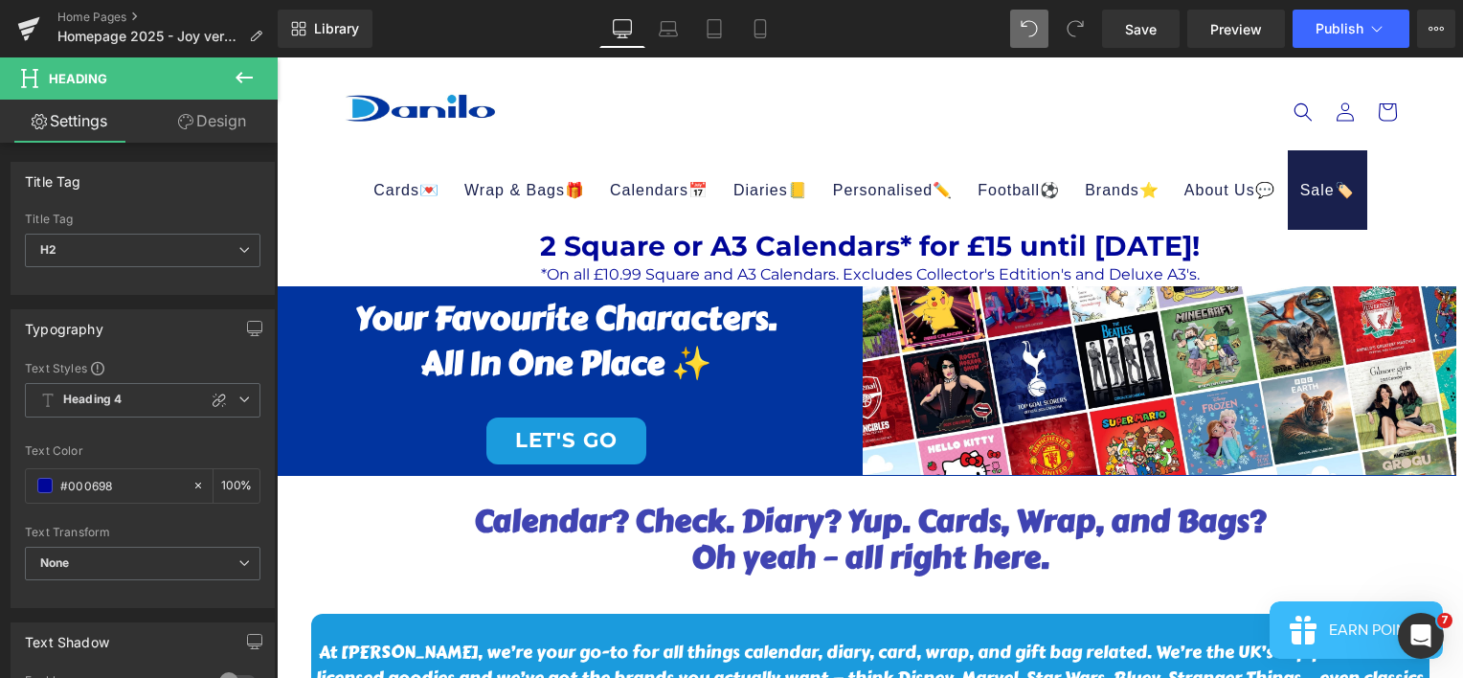
drag, startPoint x: 1613, startPoint y: 85, endPoint x: 1291, endPoint y: 213, distance: 346.0
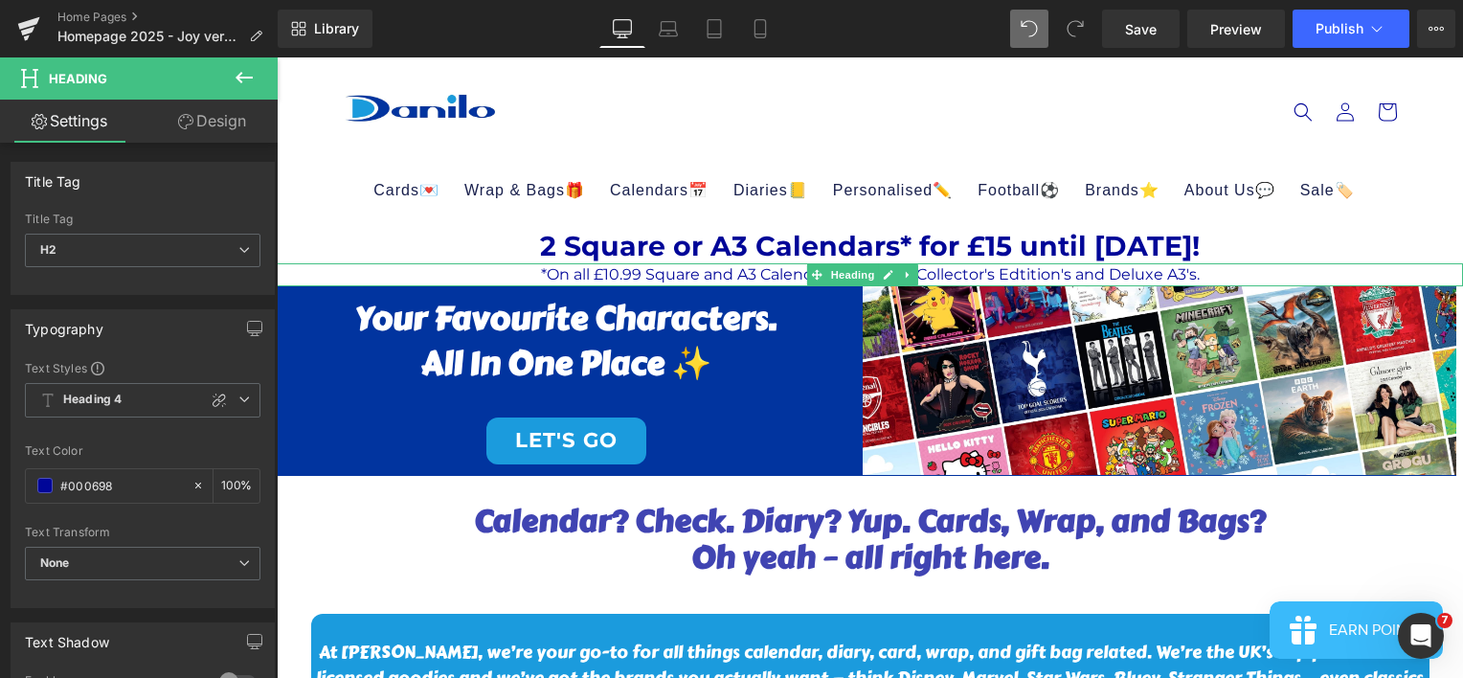
click at [1207, 274] on h2 "*On all £10.99 Square and A3 Calendars. Excludes Collector's Edtition's and Del…" at bounding box center [870, 274] width 1186 height 23
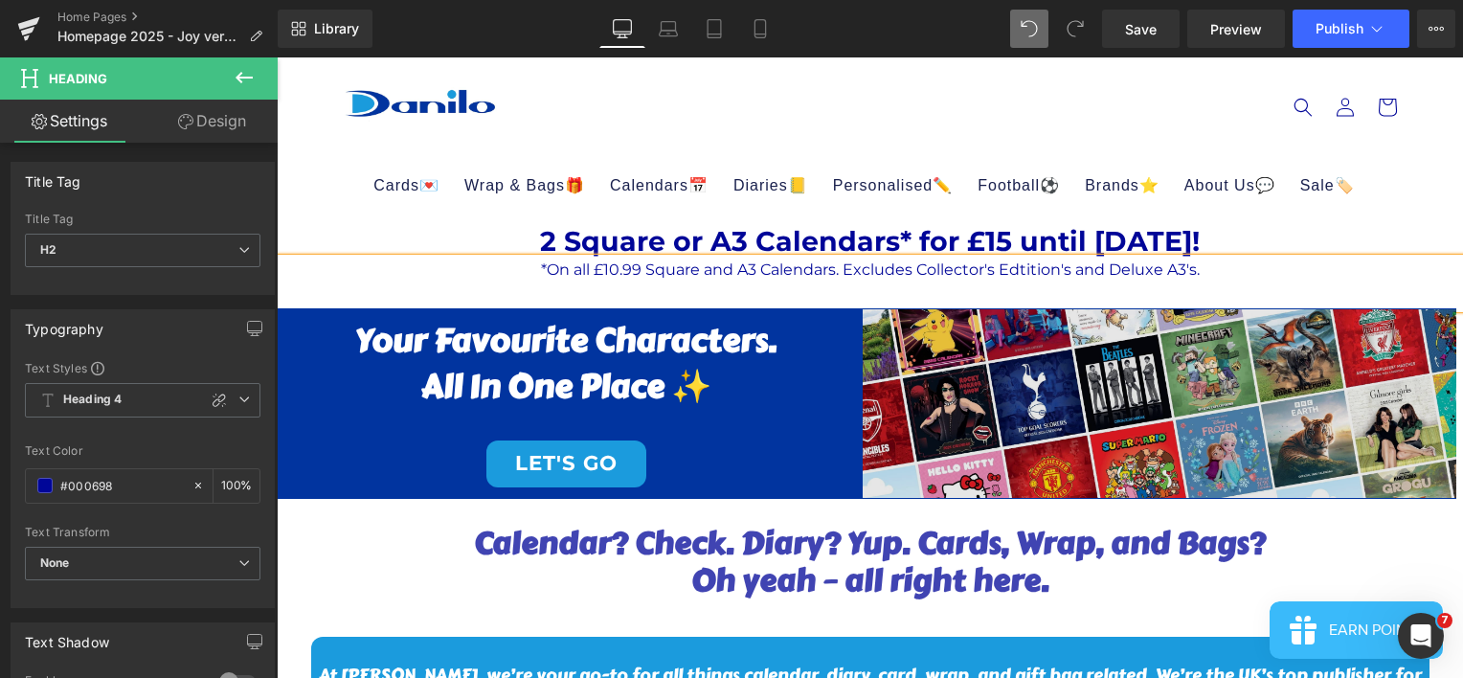
scroll to position [0, 0]
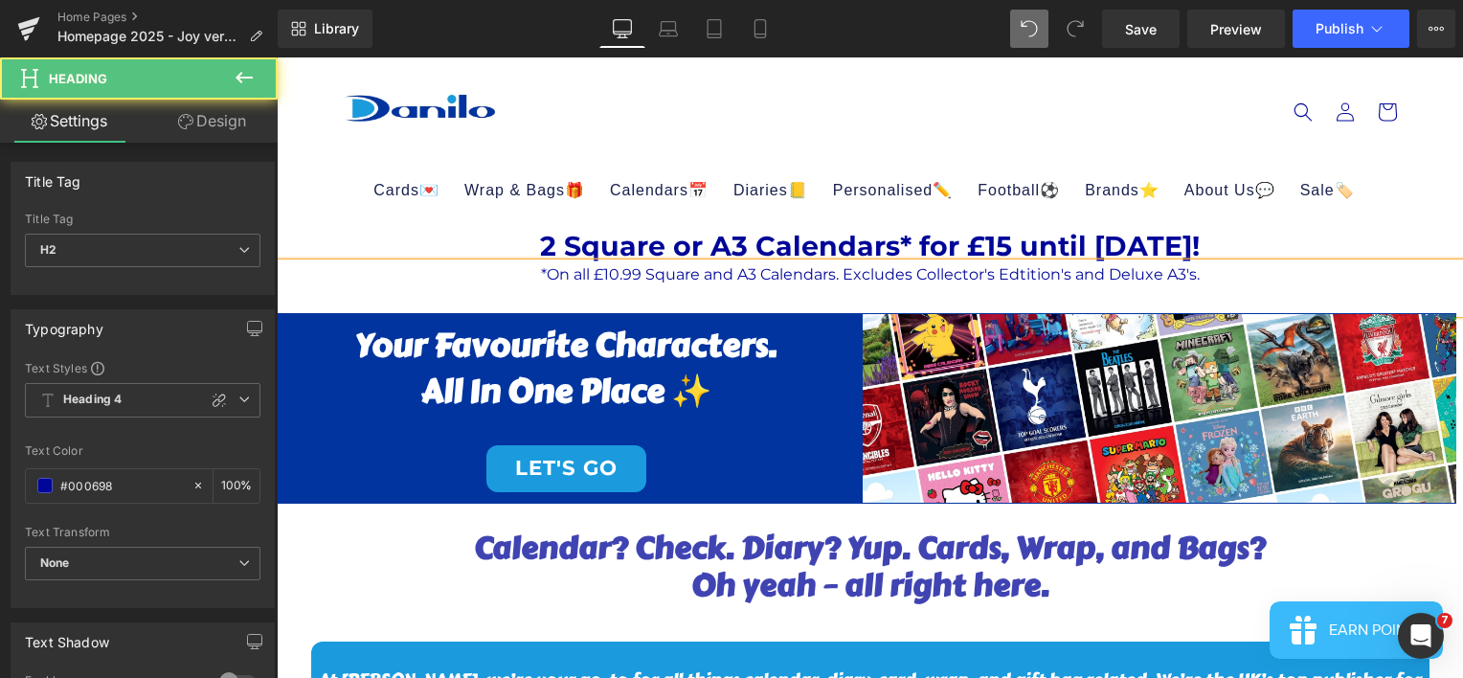
click at [1036, 281] on span "*On all £10.99 Square and A3 Calendars. Excludes Collector's Edtition's and Del…" at bounding box center [870, 274] width 659 height 18
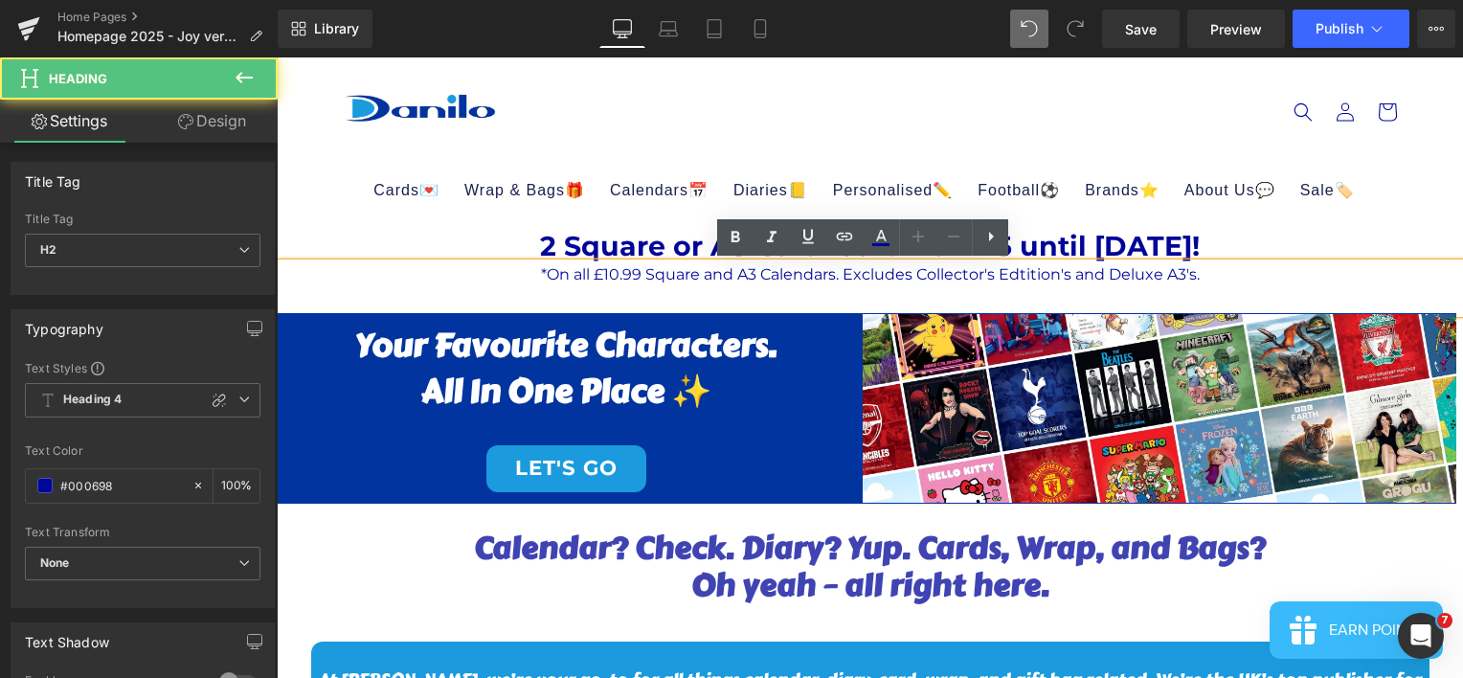
click at [1038, 276] on span "*On all £10.99 Square and A3 Calendars. Excludes Collector's Edtition's and Del…" at bounding box center [870, 274] width 659 height 18
click at [1038, 275] on span "*On all £10.99 Square and A3 Calendars. Excludes Collector's Edtition's and Del…" at bounding box center [870, 274] width 659 height 18
click at [1156, 290] on div at bounding box center [870, 300] width 1186 height 28
click at [1039, 280] on span "*On all £10.99 Square and A3 Calendars. Excludes Collector's Edtition's and Del…" at bounding box center [870, 274] width 659 height 18
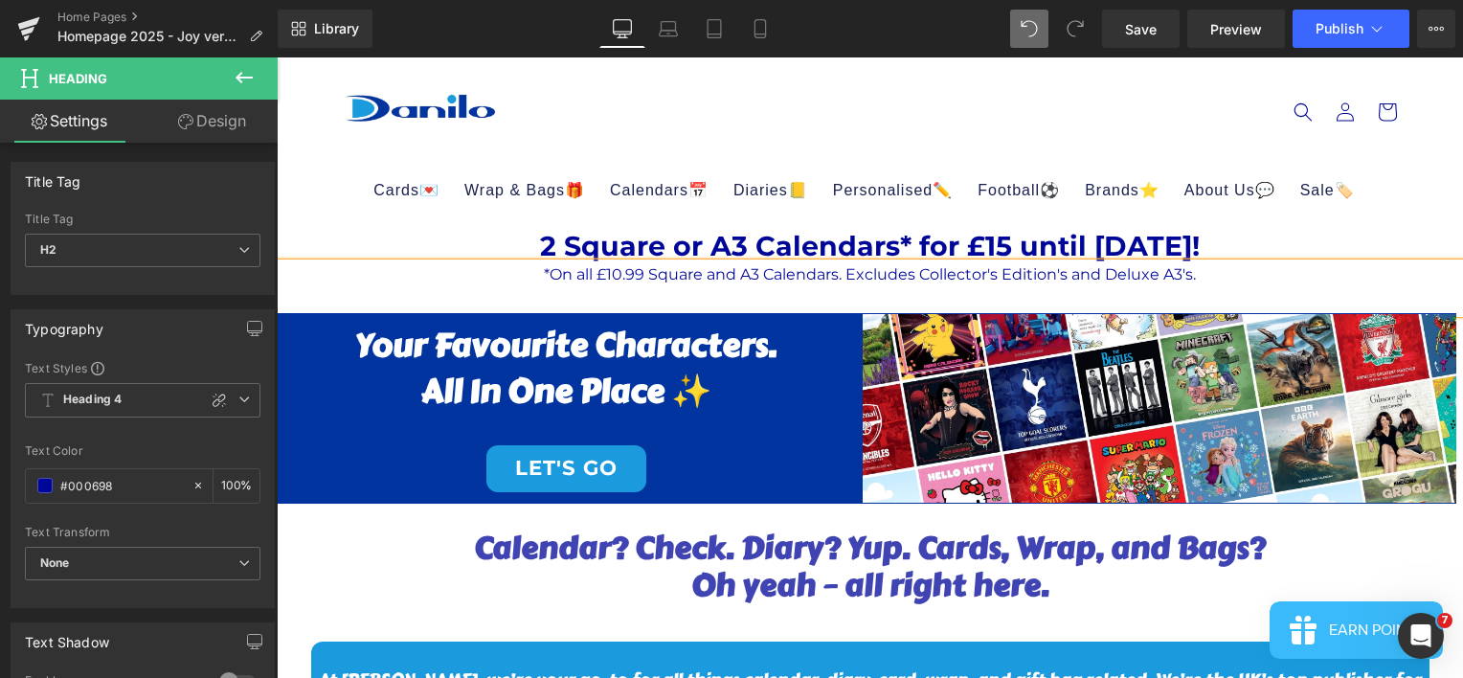
click at [1207, 283] on h2 "*On all £10.99 Square and A3 Calendars. Excludes Collector's Edition's and Delu…" at bounding box center [870, 274] width 1186 height 23
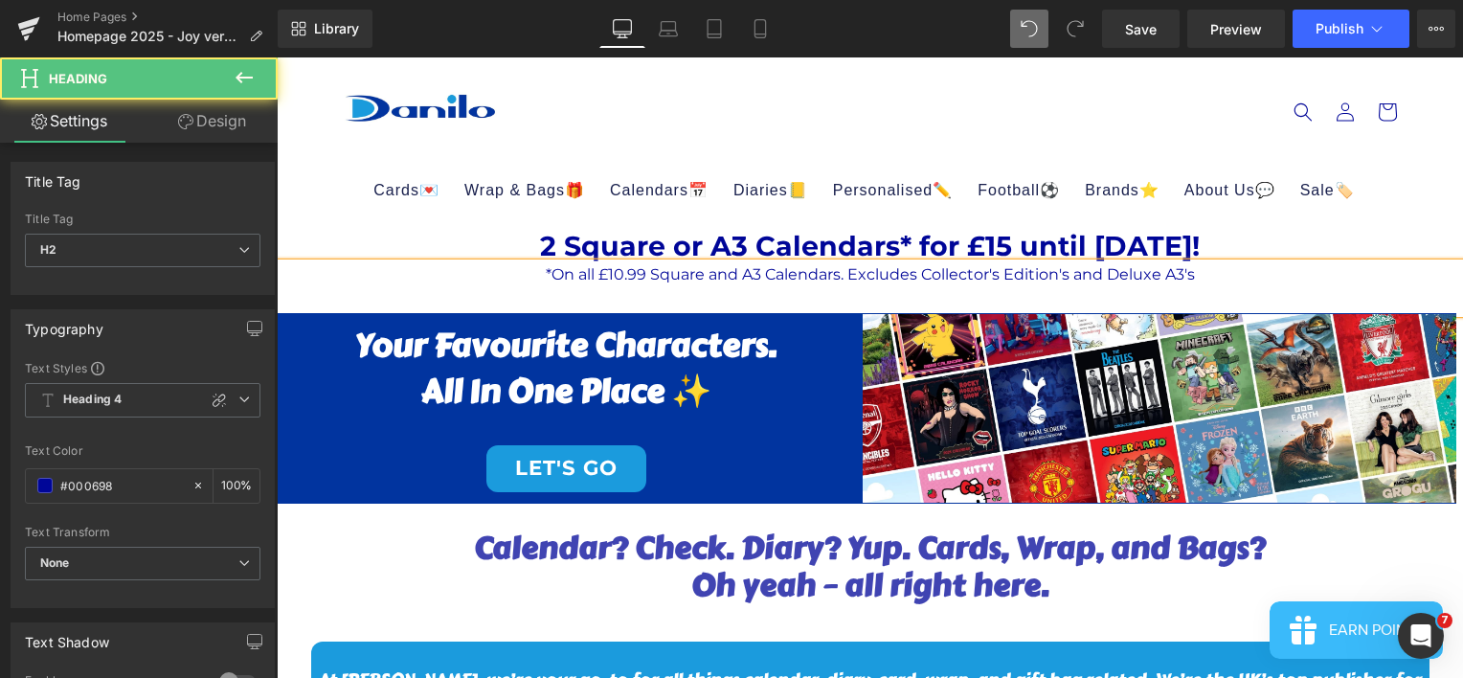
click at [1055, 273] on span "*On all £10.99 Square and A3 Calendars. Excludes Collector's Edition's and Delu…" at bounding box center [870, 274] width 649 height 18
click at [1181, 269] on span "*On all £10.99 Square and A3 Calendars. Excludes Collector's Editions and Delux…" at bounding box center [870, 274] width 646 height 18
click at [1253, 287] on div at bounding box center [870, 300] width 1186 height 28
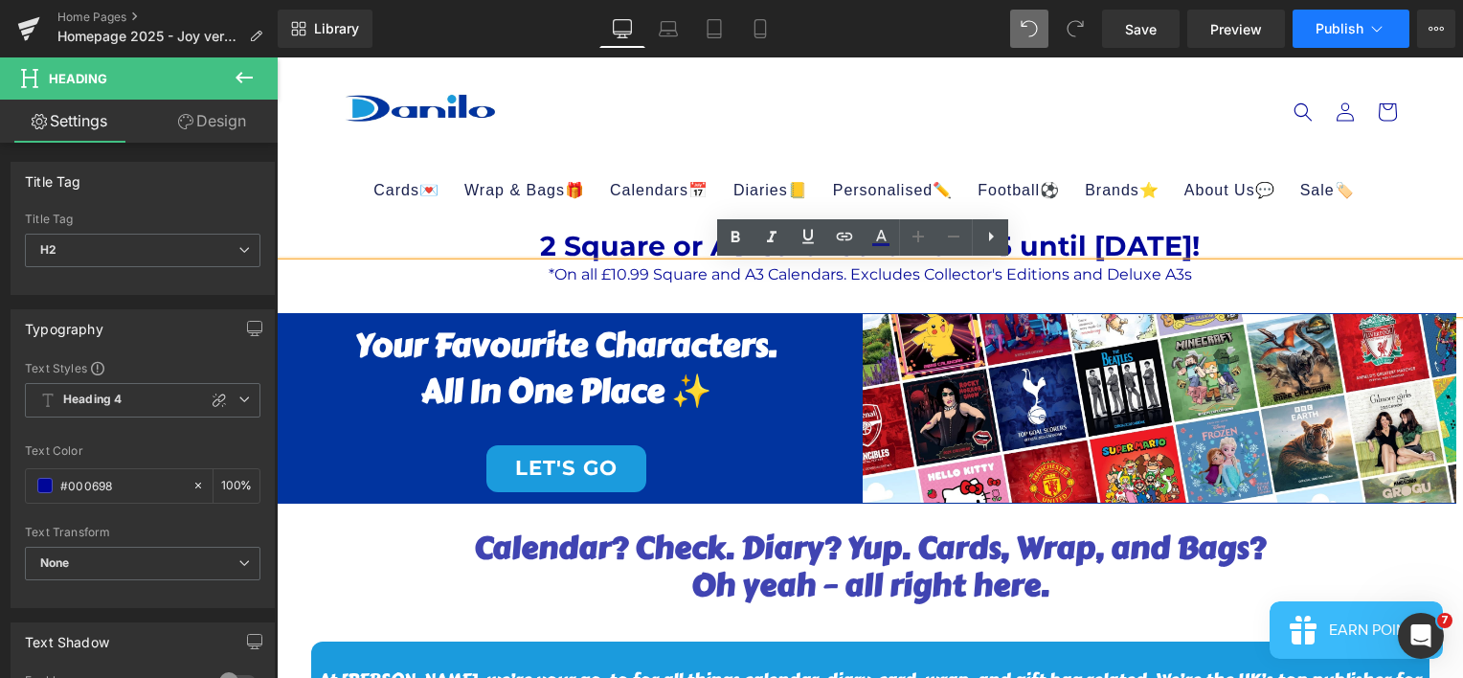
click at [1321, 35] on span "Publish" at bounding box center [1340, 28] width 48 height 15
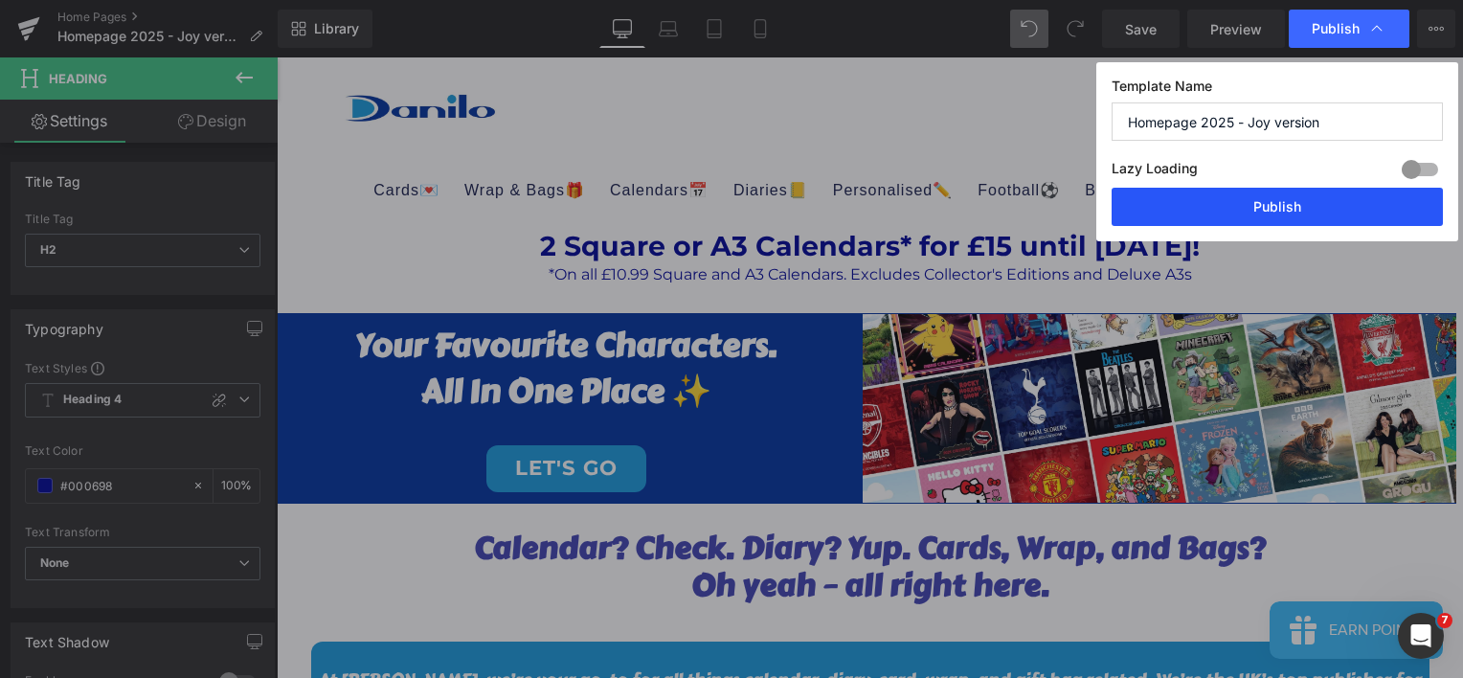
click at [1259, 202] on button "Publish" at bounding box center [1277, 207] width 331 height 38
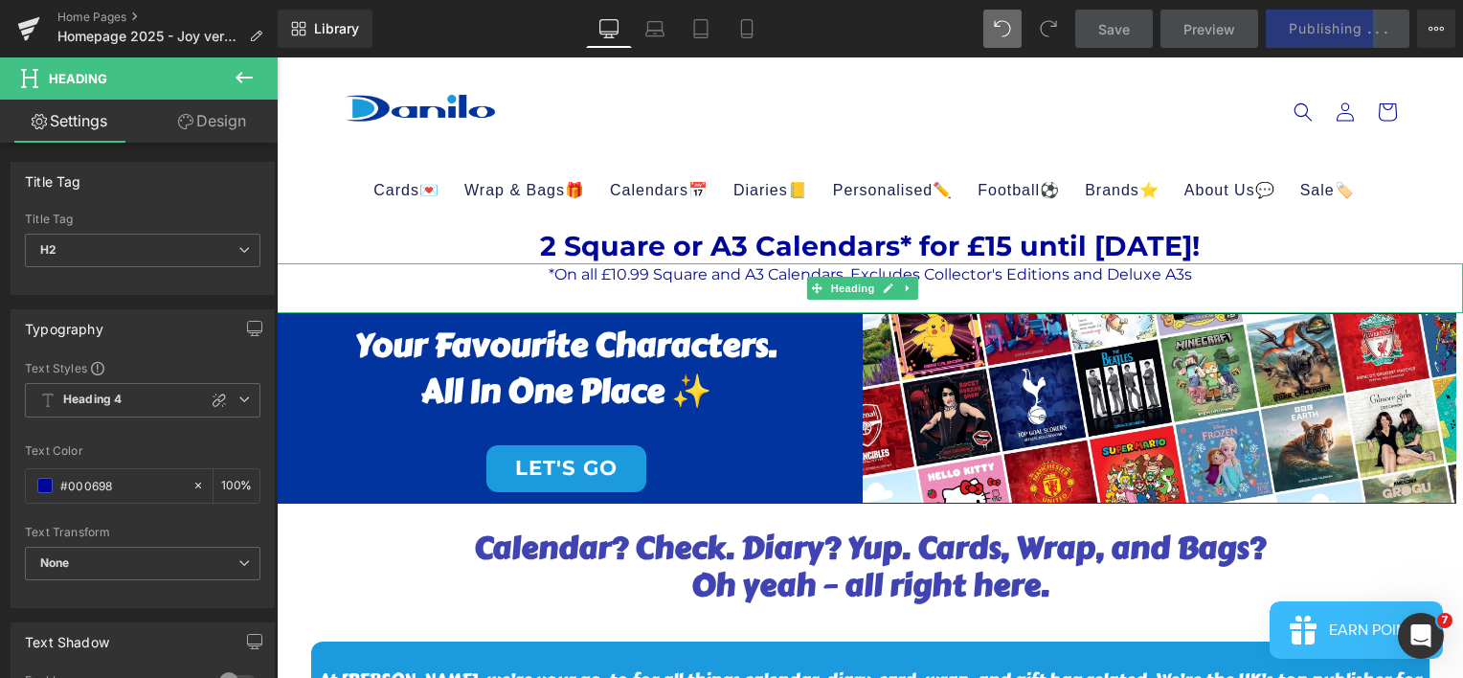
click at [1201, 276] on h2 "*On all £10.99 Square and A3 Calendars. Excludes Collector's Editions and Delux…" at bounding box center [870, 274] width 1186 height 23
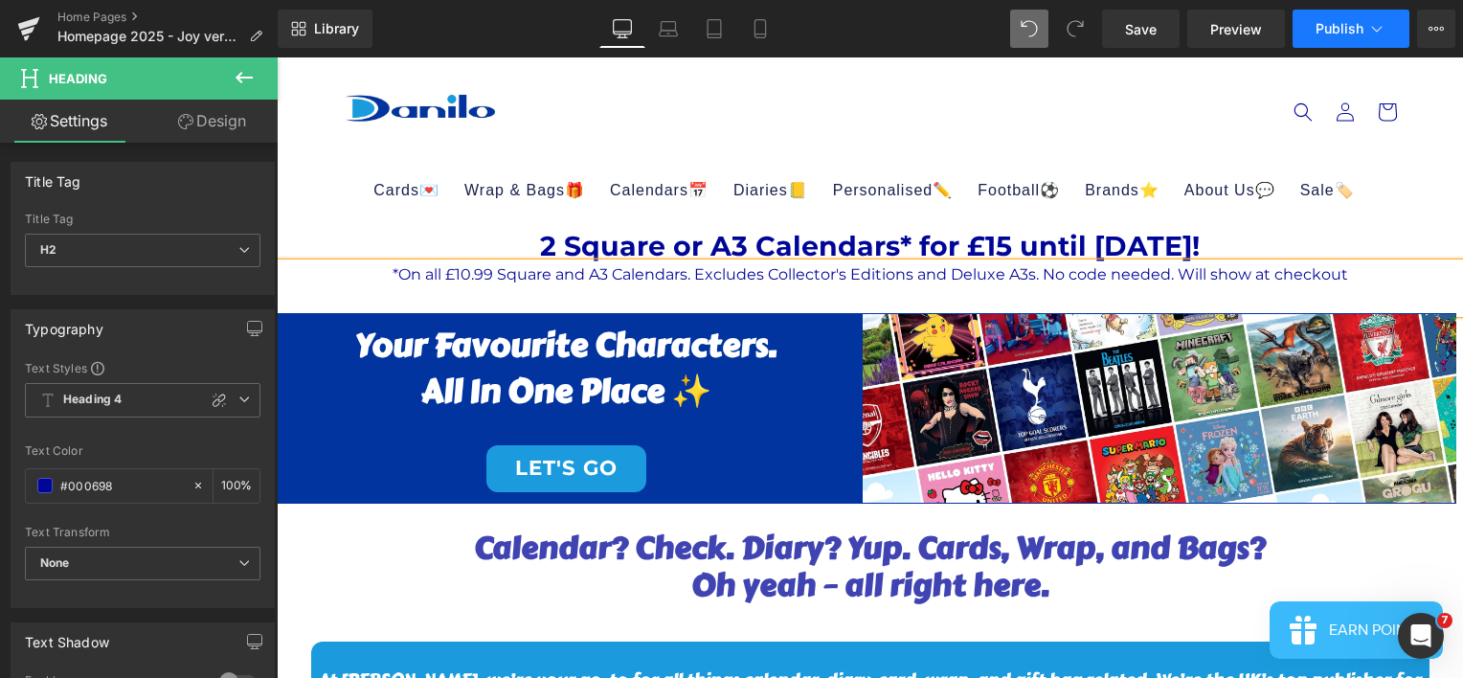
click at [1334, 34] on span "Publish" at bounding box center [1340, 28] width 48 height 15
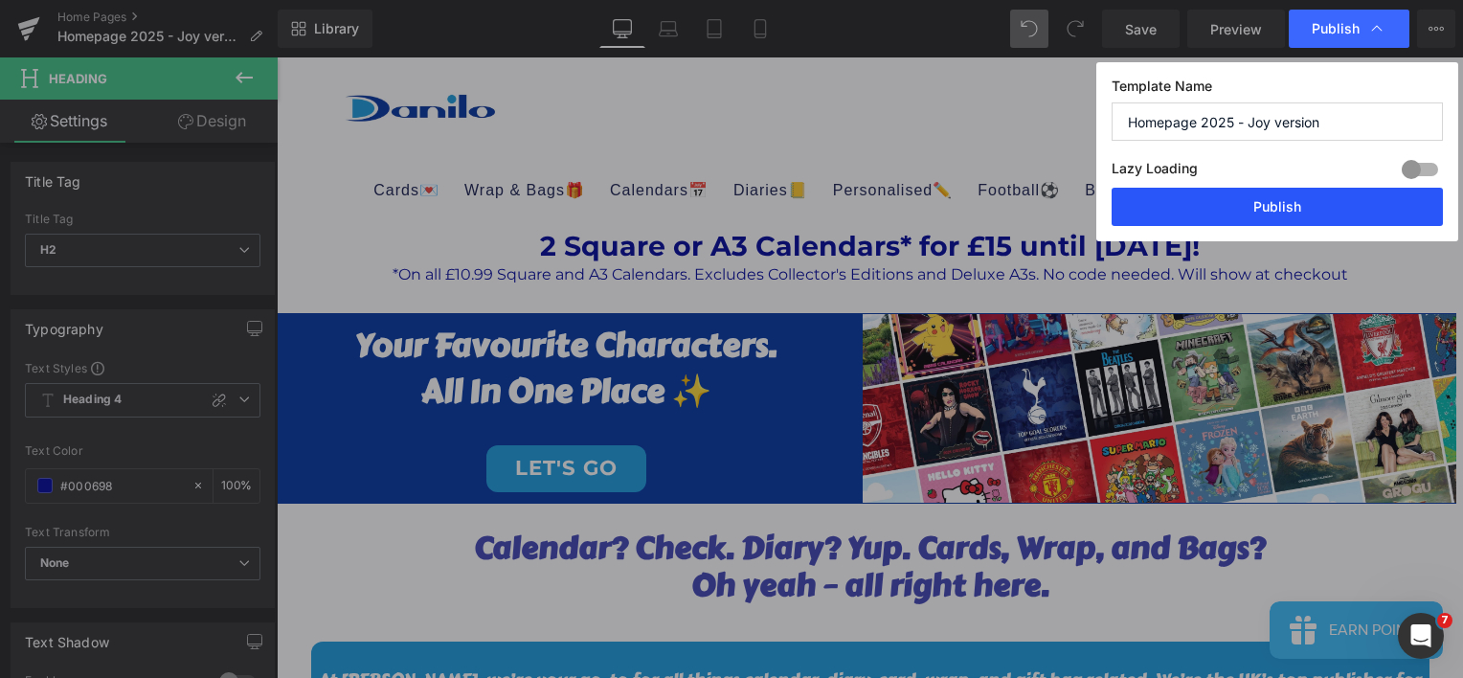
click at [1325, 206] on button "Publish" at bounding box center [1277, 207] width 331 height 38
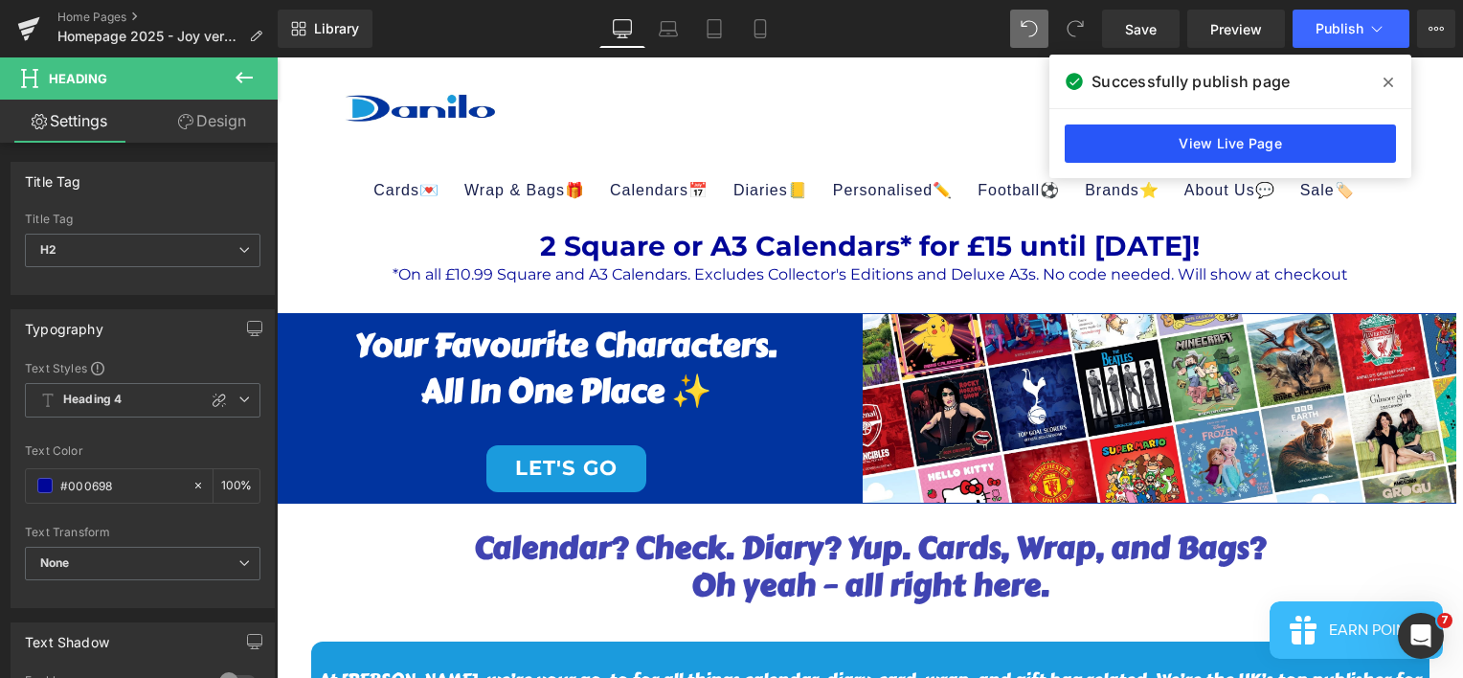
click at [1149, 140] on link "View Live Page" at bounding box center [1230, 143] width 331 height 38
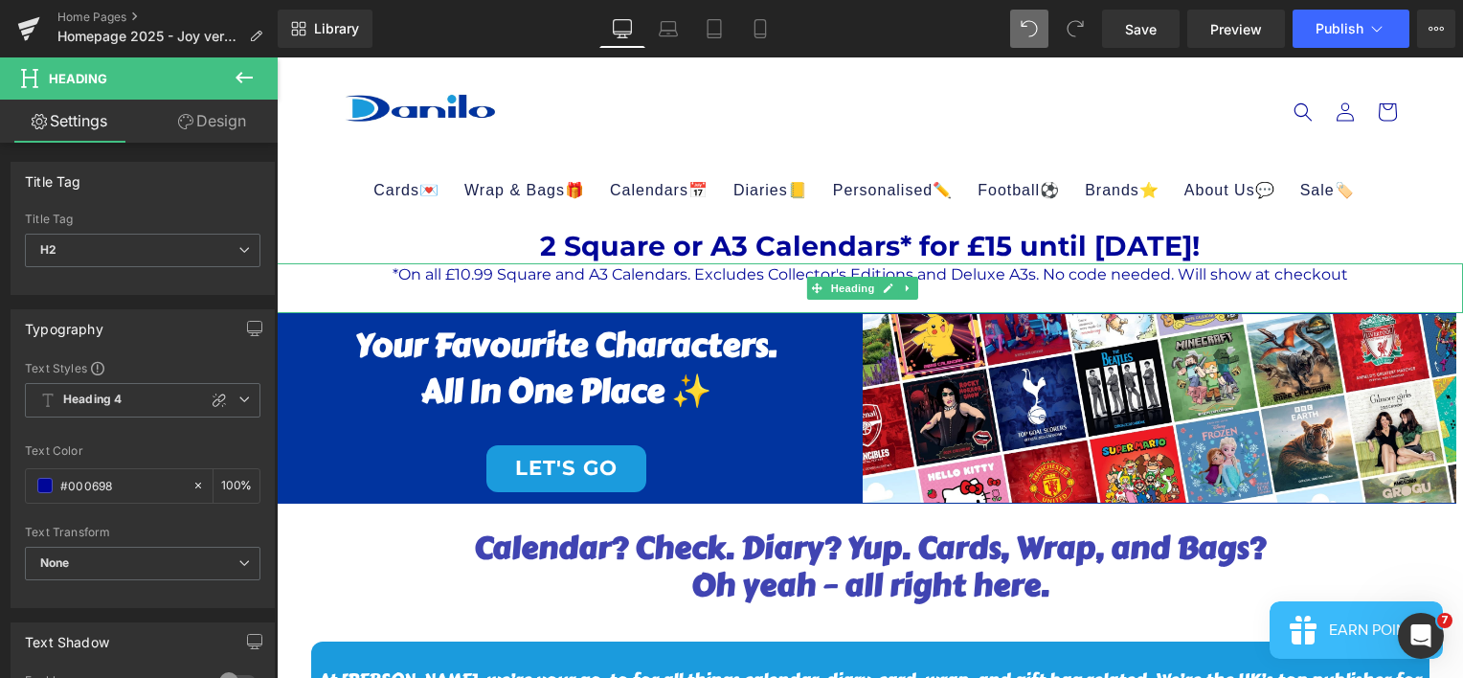
click at [1346, 272] on h2 "*On all £10.99 Square and A3 Calendars. Excludes Collector's Editions and Delux…" at bounding box center [870, 274] width 1186 height 23
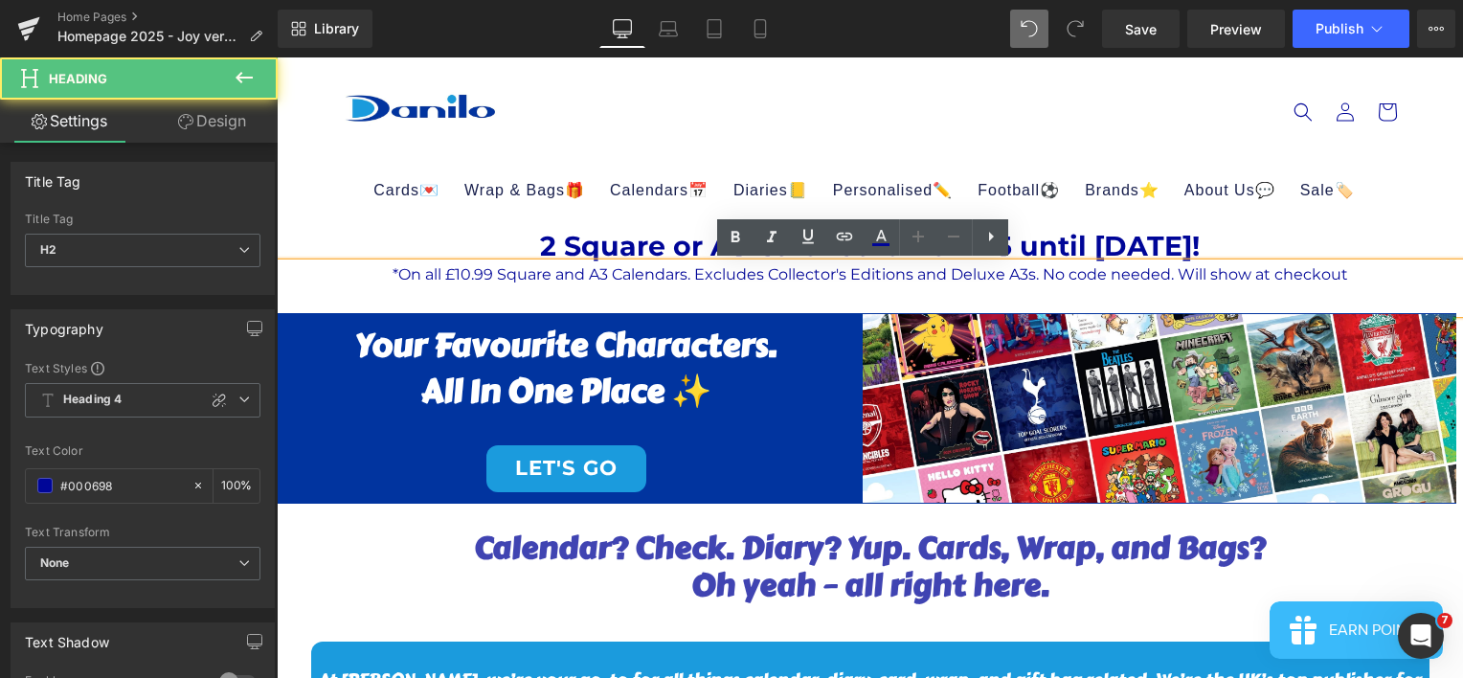
click at [1040, 276] on span "*On all £10.99 Square and A3 Calendars. Excludes Collector's Editions and Delux…" at bounding box center [871, 274] width 956 height 18
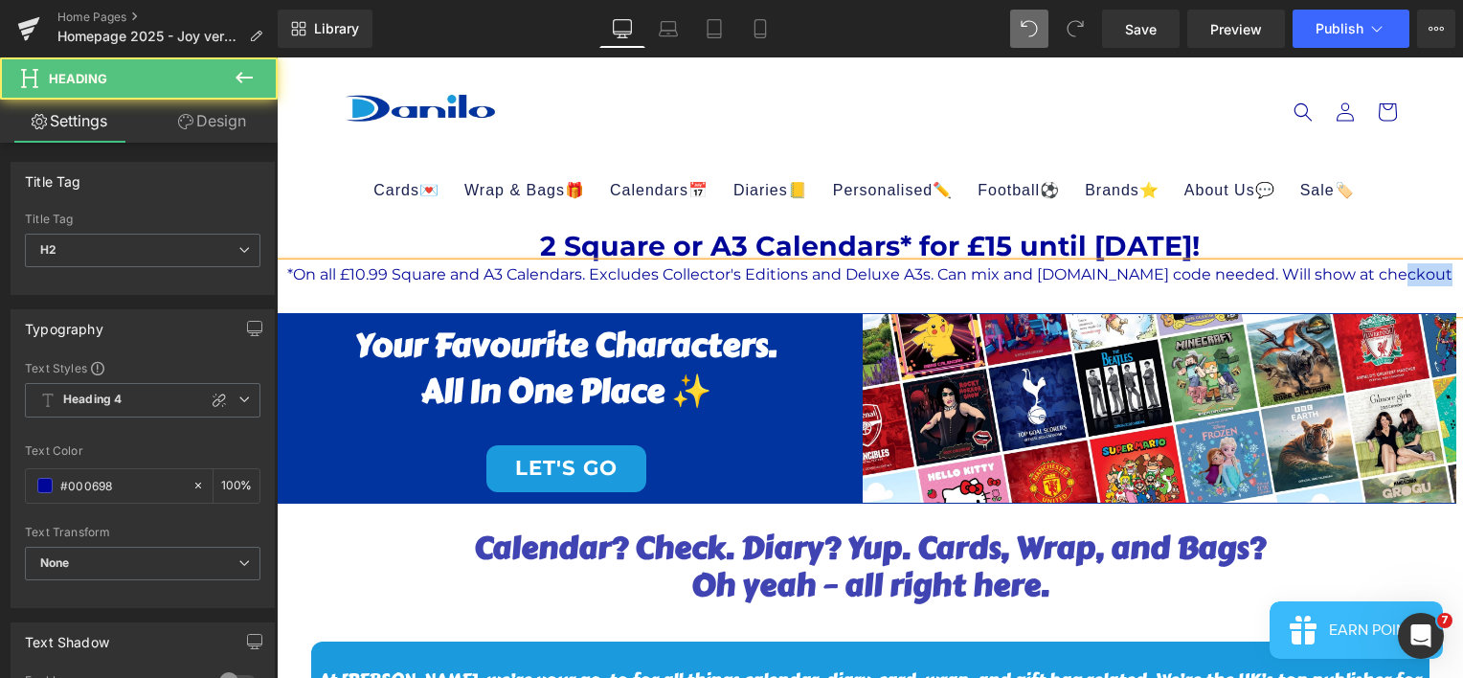
drag, startPoint x: 1421, startPoint y: 276, endPoint x: 774, endPoint y: 303, distance: 647.9
click at [774, 303] on div "*On all £10.99 Square and A3 Calendars. Excludes Collector's Editions and Delux…" at bounding box center [870, 288] width 1186 height 51
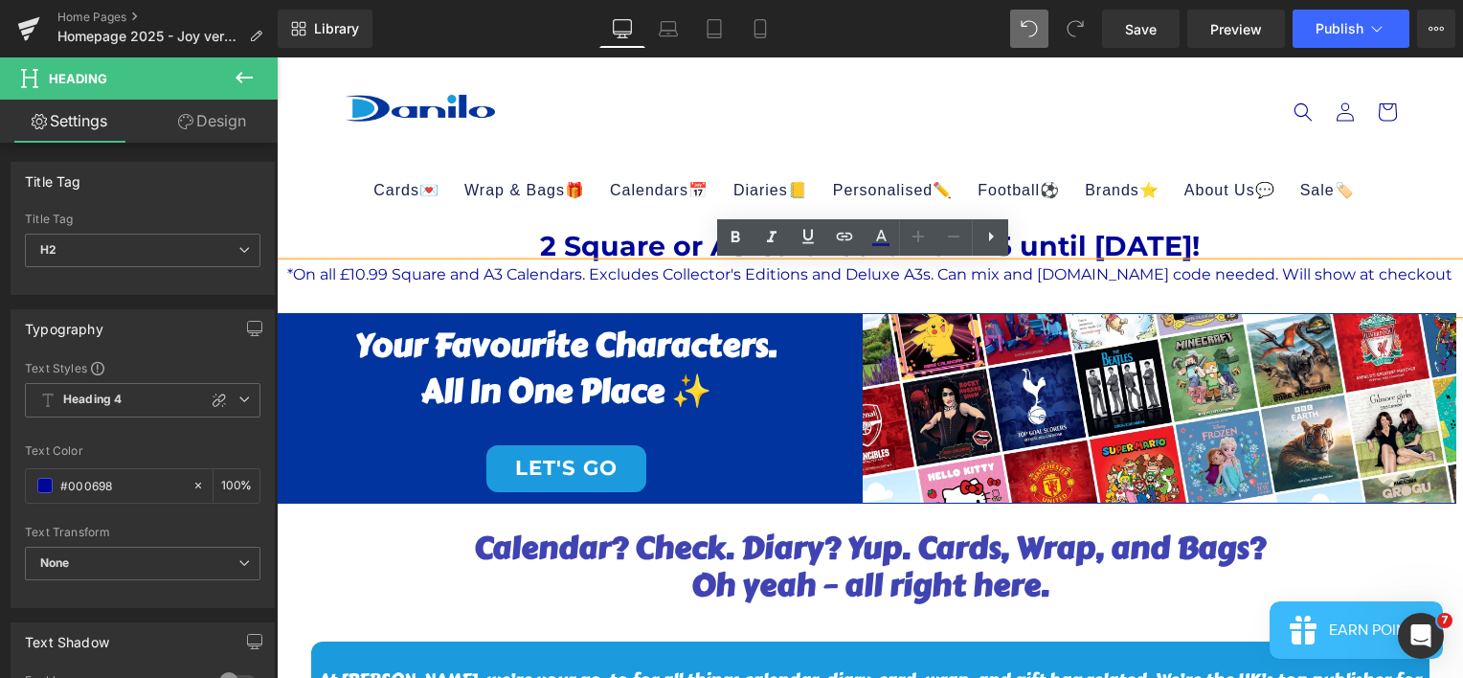
click at [1117, 276] on span "*On all £10.99 Square and A3 Calendars. Excludes Collector's Editions and Delux…" at bounding box center [869, 274] width 1165 height 18
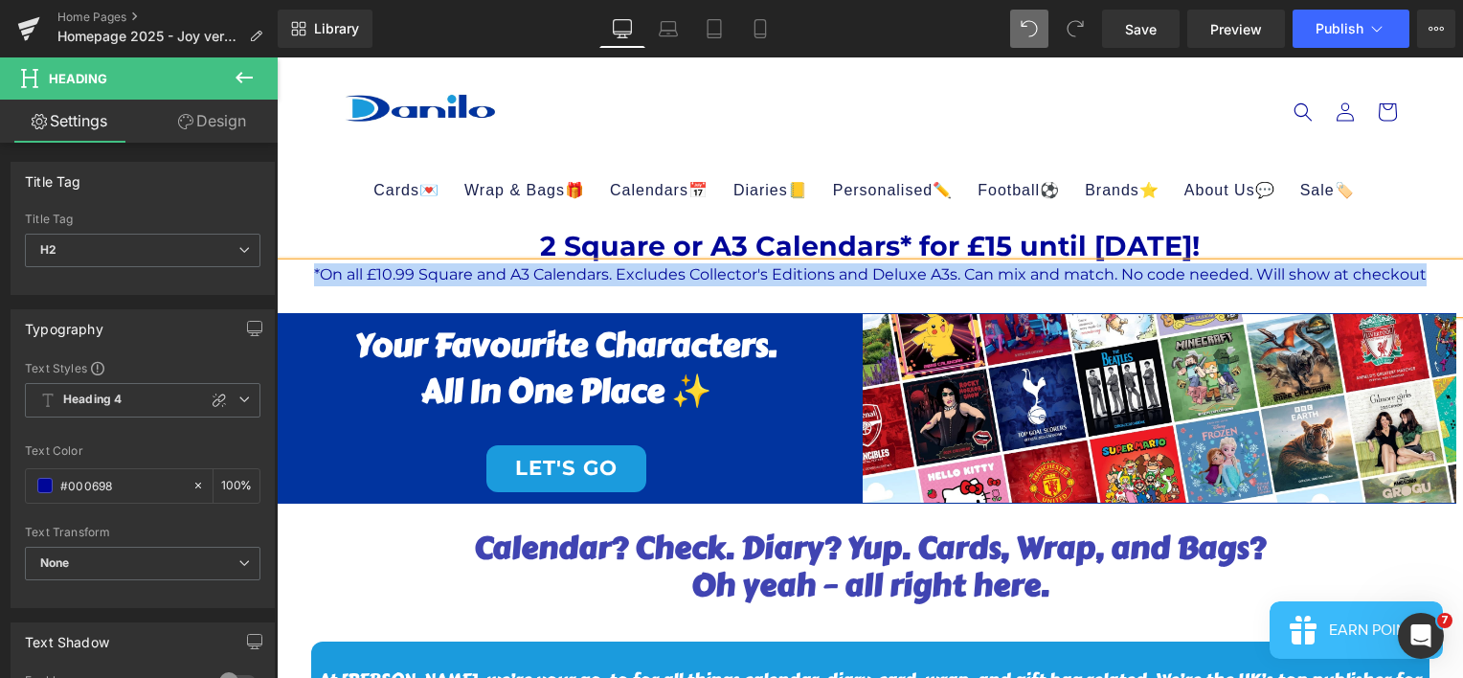
drag, startPoint x: 1432, startPoint y: 272, endPoint x: 303, endPoint y: 268, distance: 1129.0
click at [303, 268] on h2 "*On all £10.99 Square and A3 Calendars. Excludes Collector's Editions and Delux…" at bounding box center [870, 274] width 1186 height 23
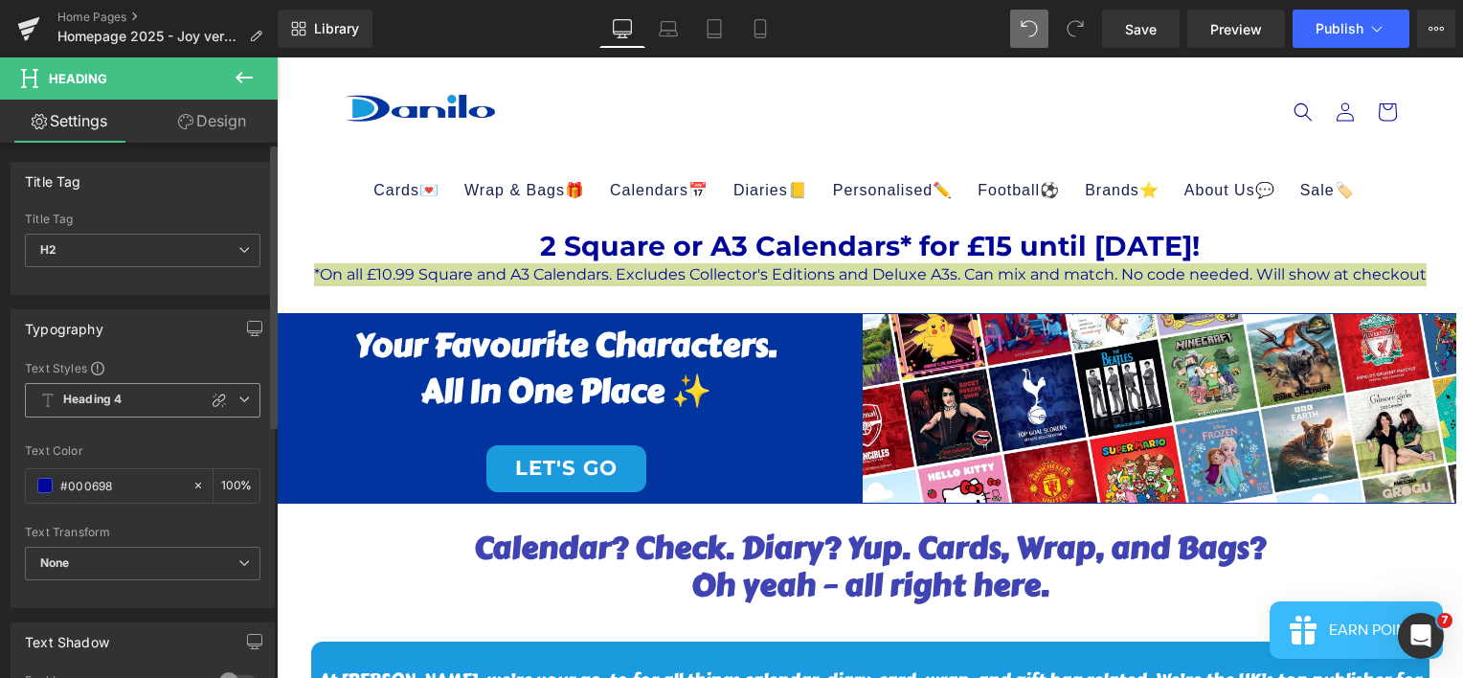
click at [238, 395] on icon at bounding box center [243, 399] width 11 height 11
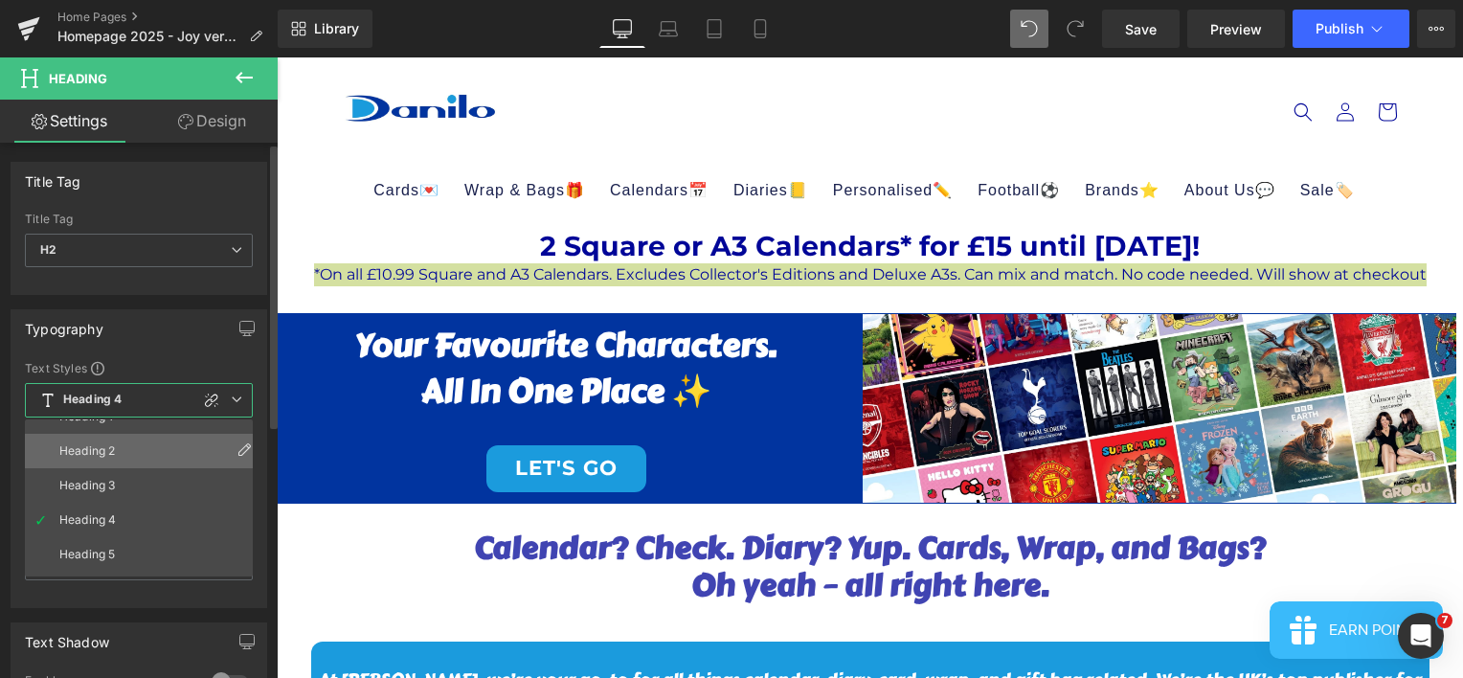
scroll to position [84, 0]
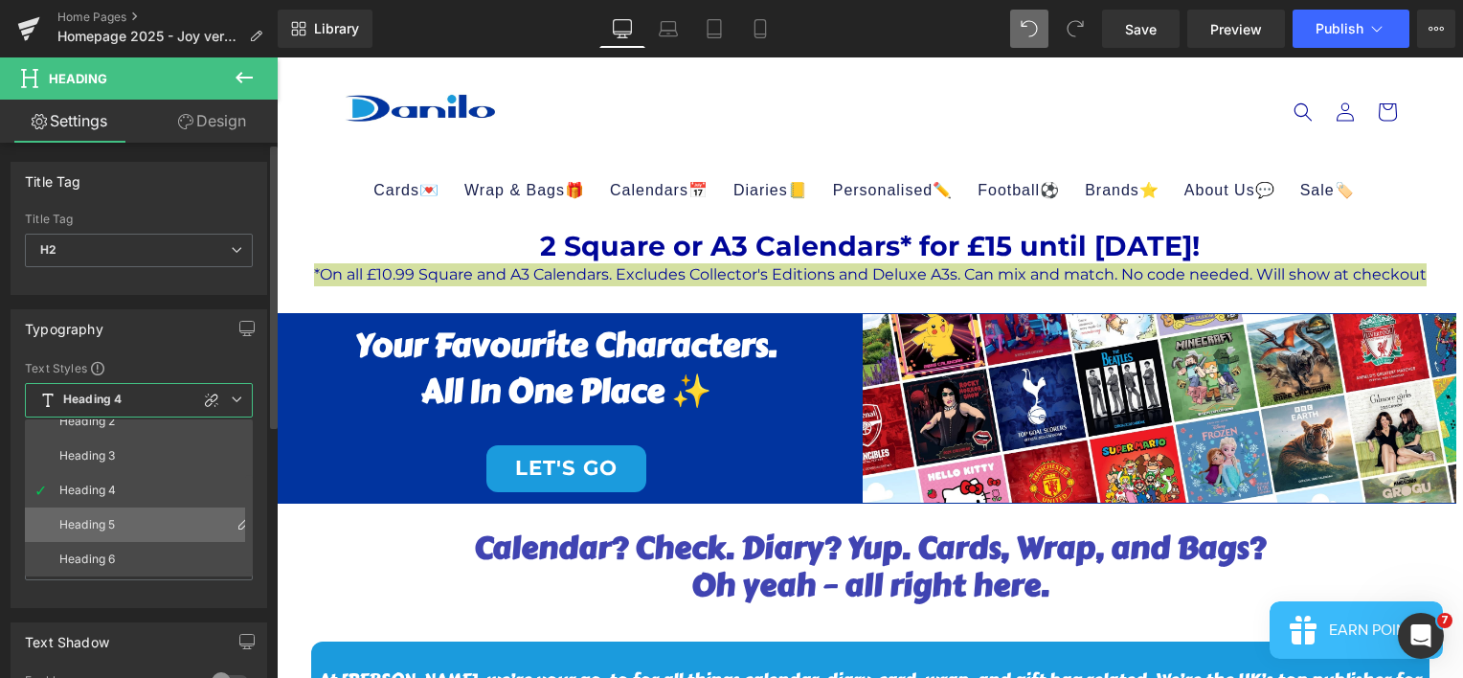
click at [139, 512] on li "Heading 5" at bounding box center [143, 525] width 237 height 34
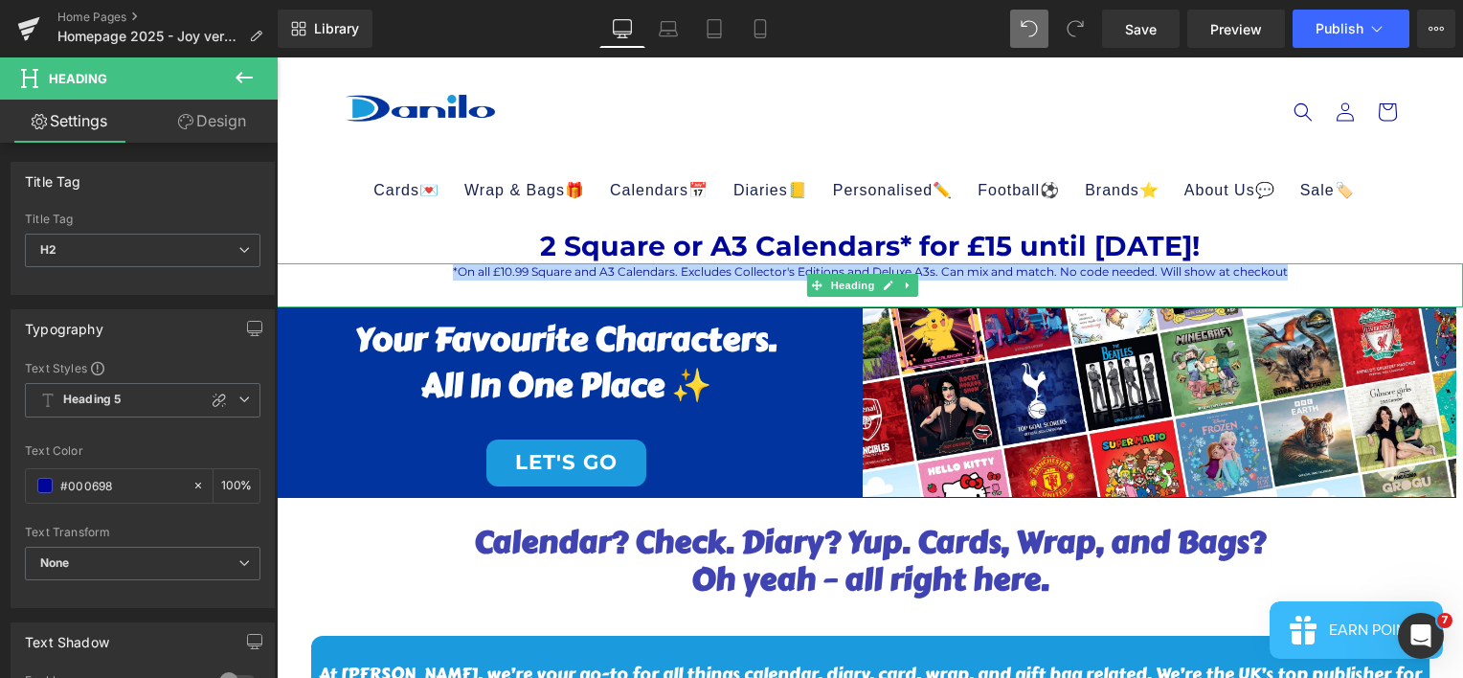
click at [1381, 241] on h1 "2 Square or A3 Calendars* for £15 until [DATE]!" at bounding box center [870, 246] width 1186 height 33
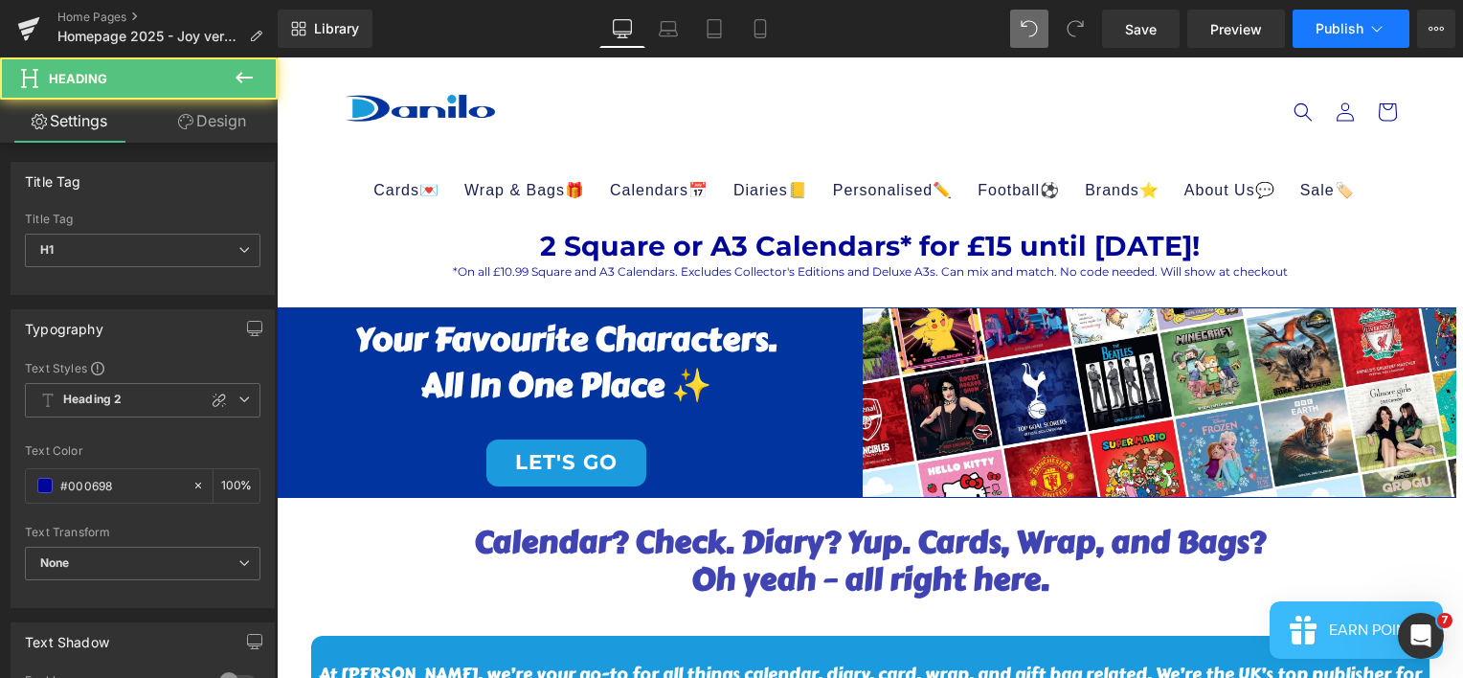
click at [1339, 19] on button "Publish" at bounding box center [1351, 29] width 117 height 38
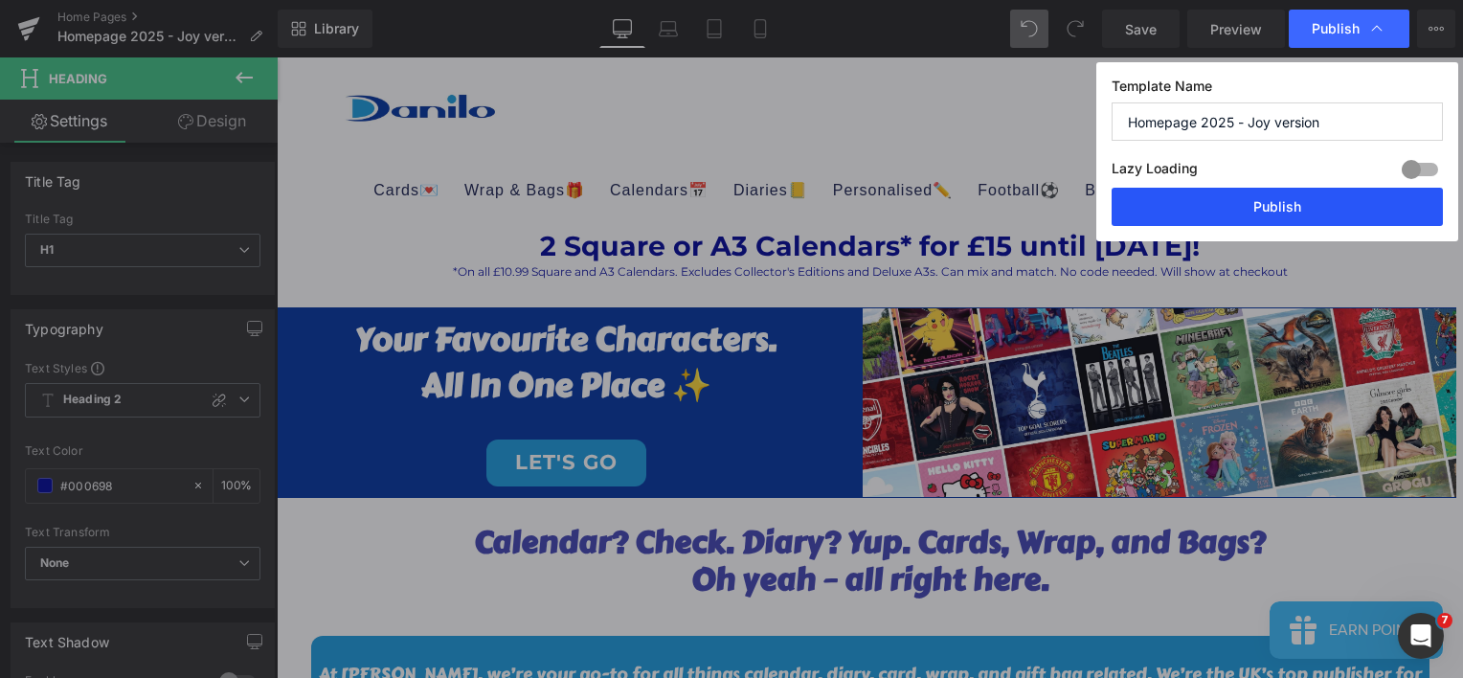
click at [1275, 202] on button "Publish" at bounding box center [1277, 207] width 331 height 38
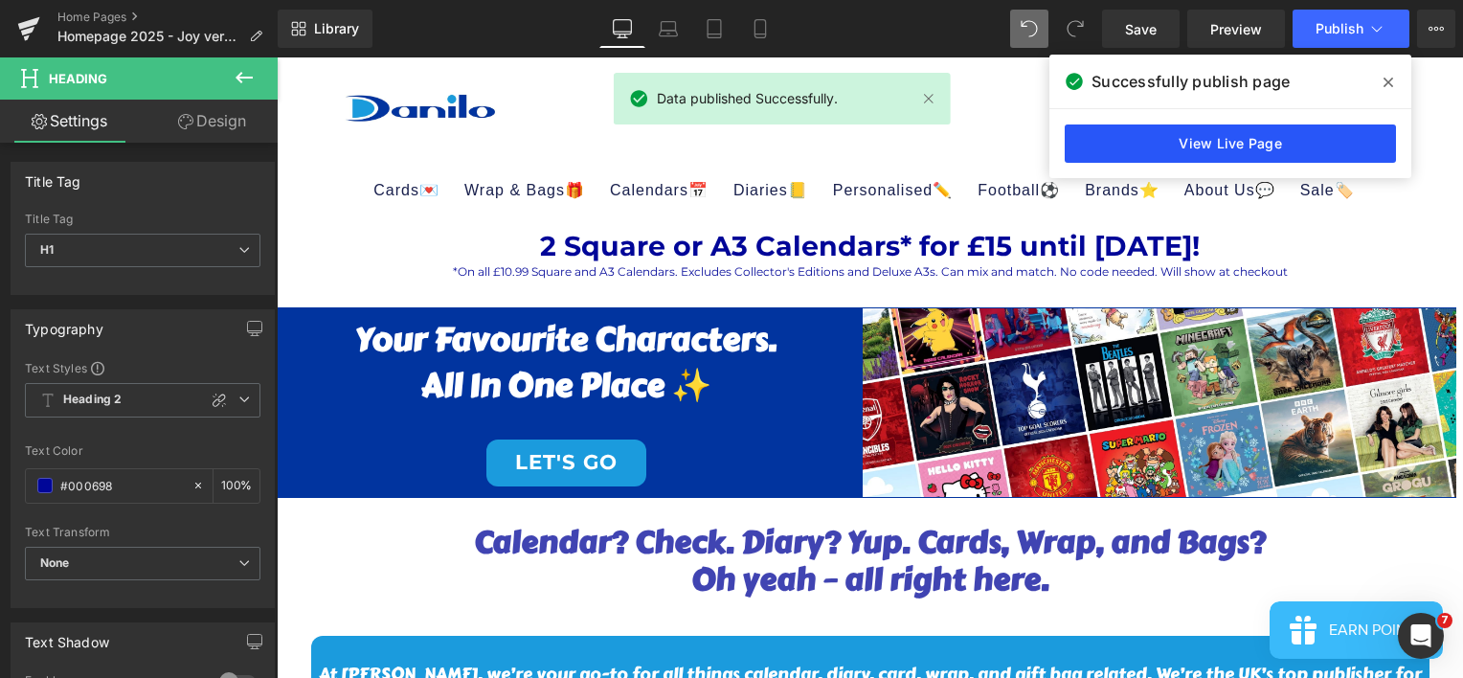
click at [1315, 138] on link "View Live Page" at bounding box center [1230, 143] width 331 height 38
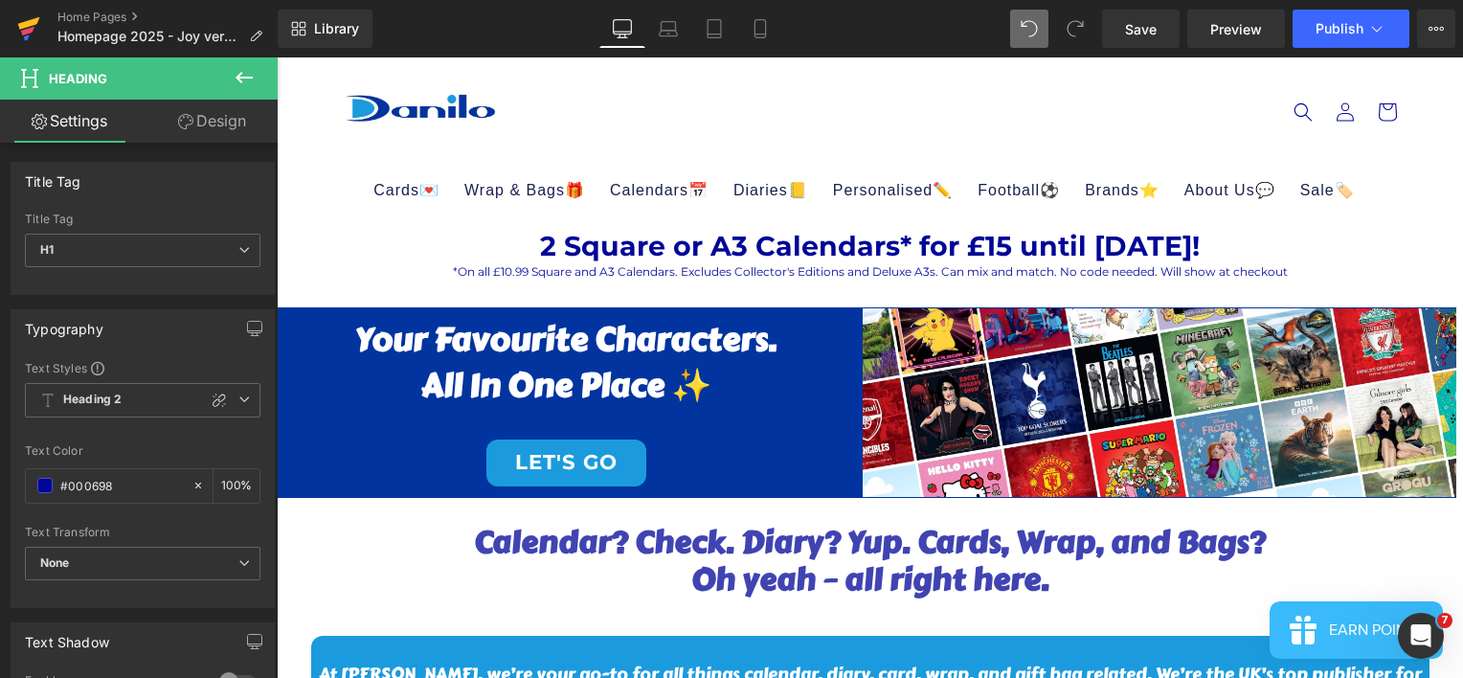
click at [38, 27] on icon at bounding box center [28, 29] width 23 height 48
